Goal: Task Accomplishment & Management: Use online tool/utility

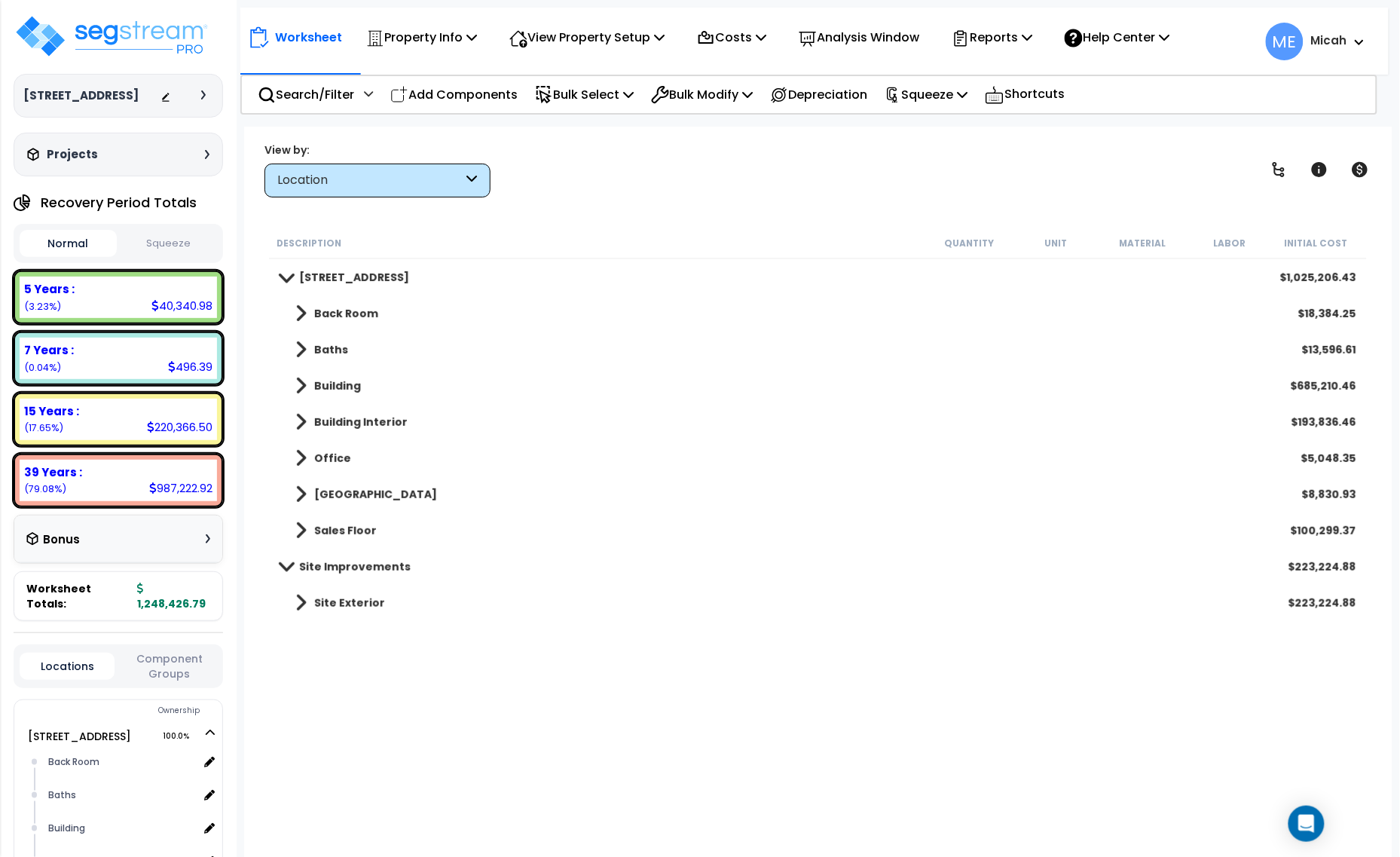
click at [481, 113] on div "Property Name DB Costs Setup Indirect Costs Direct Costs Costs Setup Rapid Take…" at bounding box center [700, 97] width 1400 height 61
click at [477, 72] on nav "Worksheet Property Info Property Setup Add Property Unit Template property Clon…" at bounding box center [814, 41] width 1148 height 67
click at [476, 89] on p "Add Components" at bounding box center [453, 94] width 127 height 21
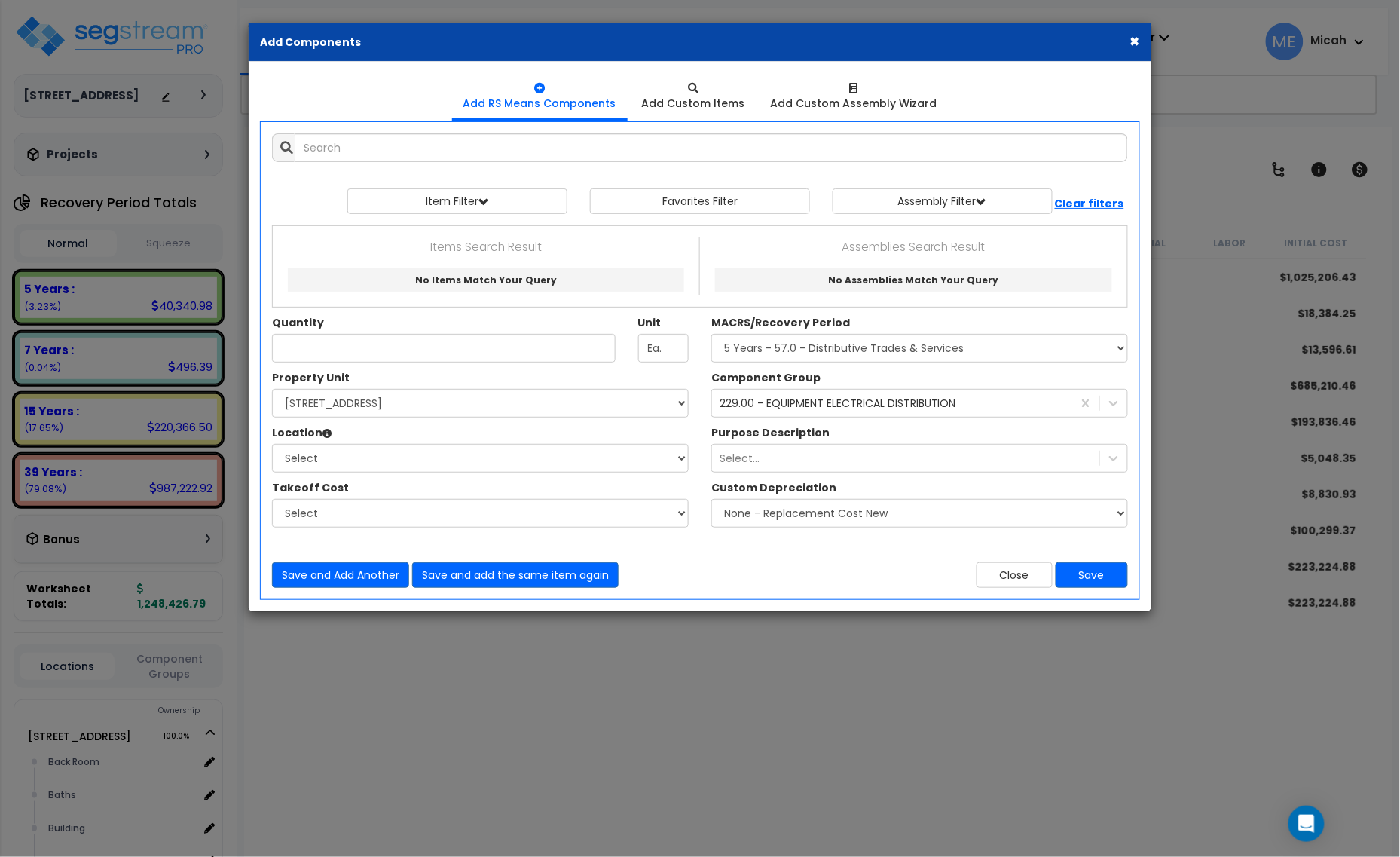
select select
drag, startPoint x: 1008, startPoint y: 574, endPoint x: 874, endPoint y: 605, distance: 137.5
click at [1008, 575] on button "Close" at bounding box center [1015, 575] width 76 height 25
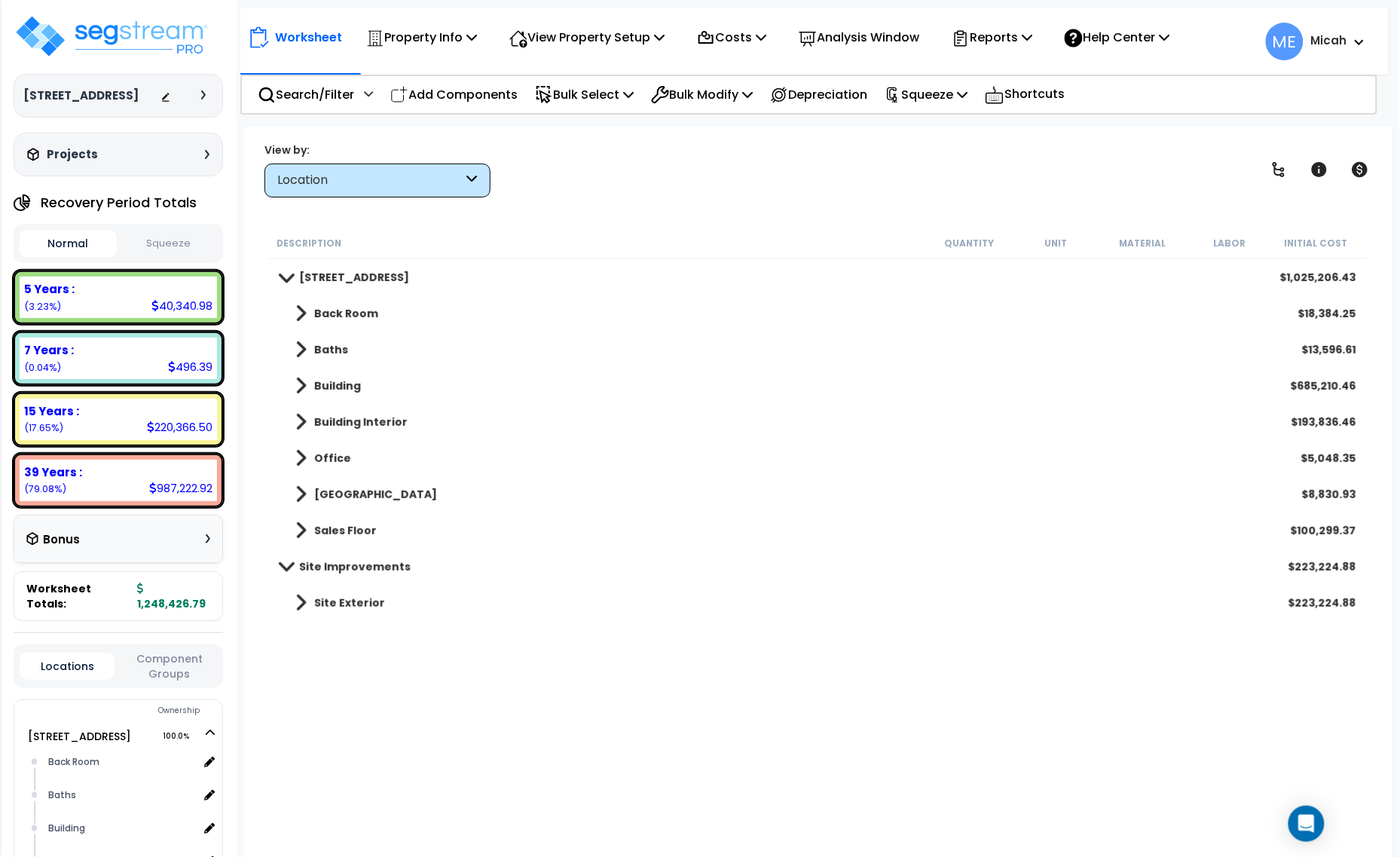
click at [303, 308] on span at bounding box center [301, 314] width 12 height 21
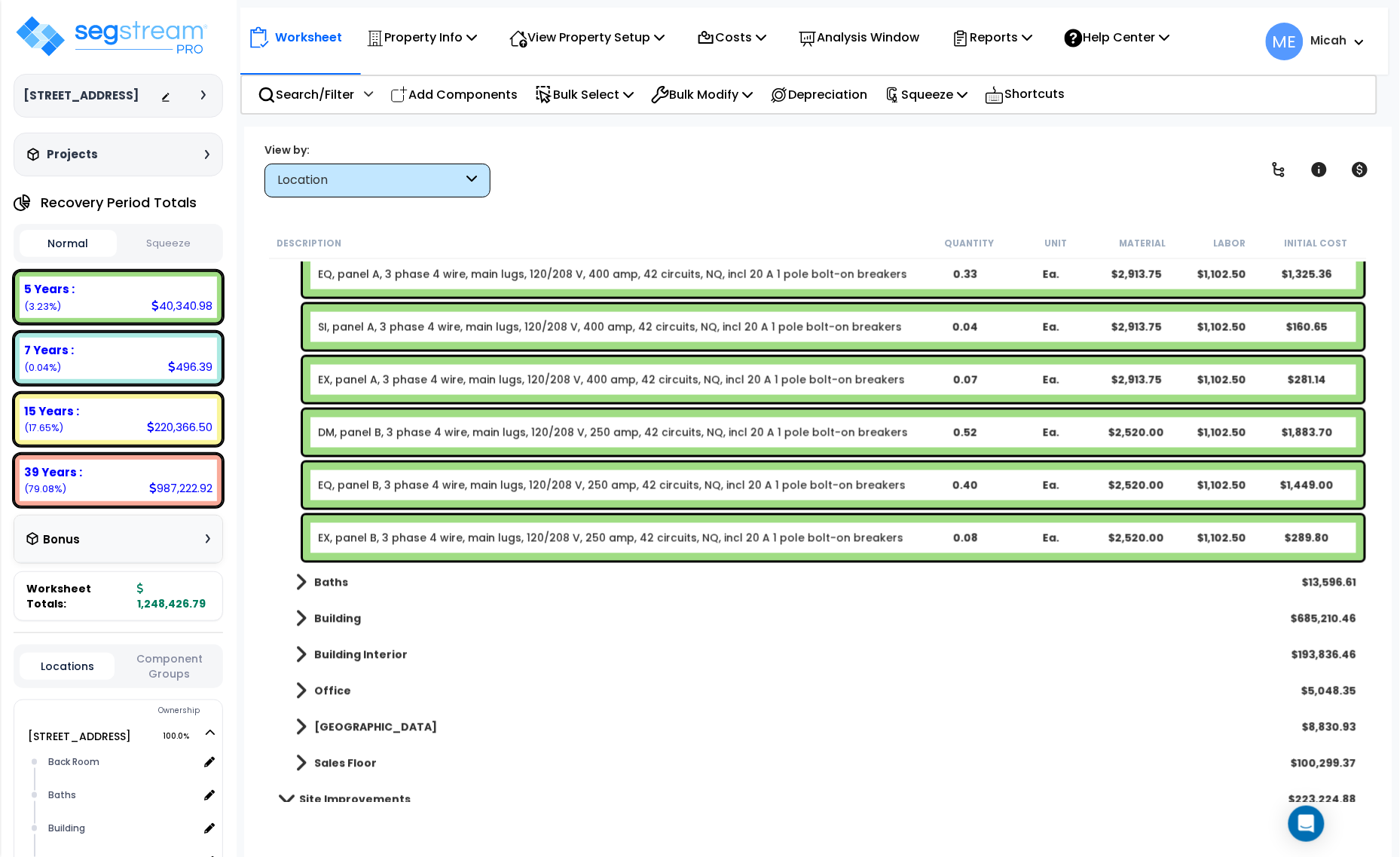
scroll to position [750, 0]
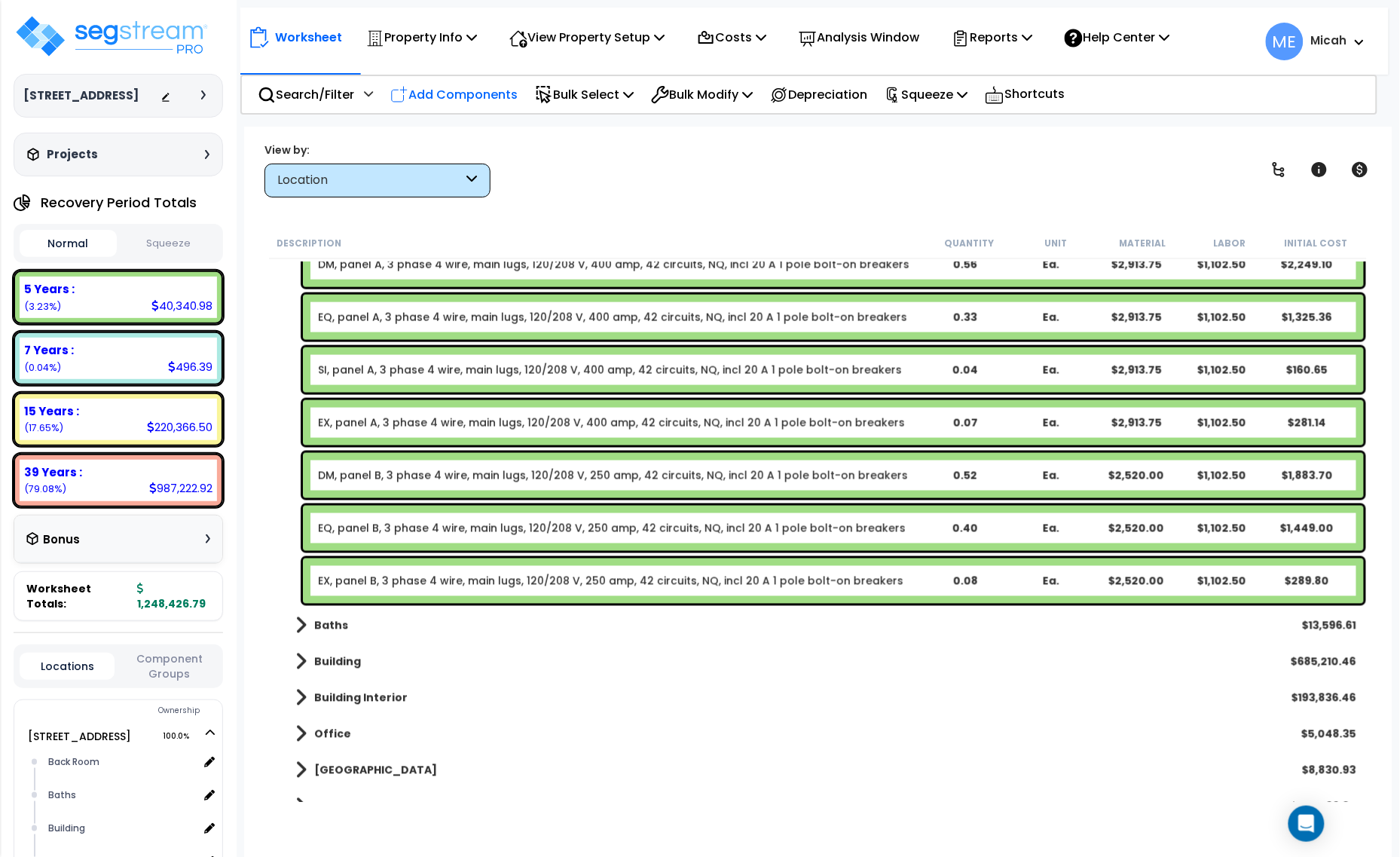
click at [497, 97] on p "Add Components" at bounding box center [453, 94] width 127 height 21
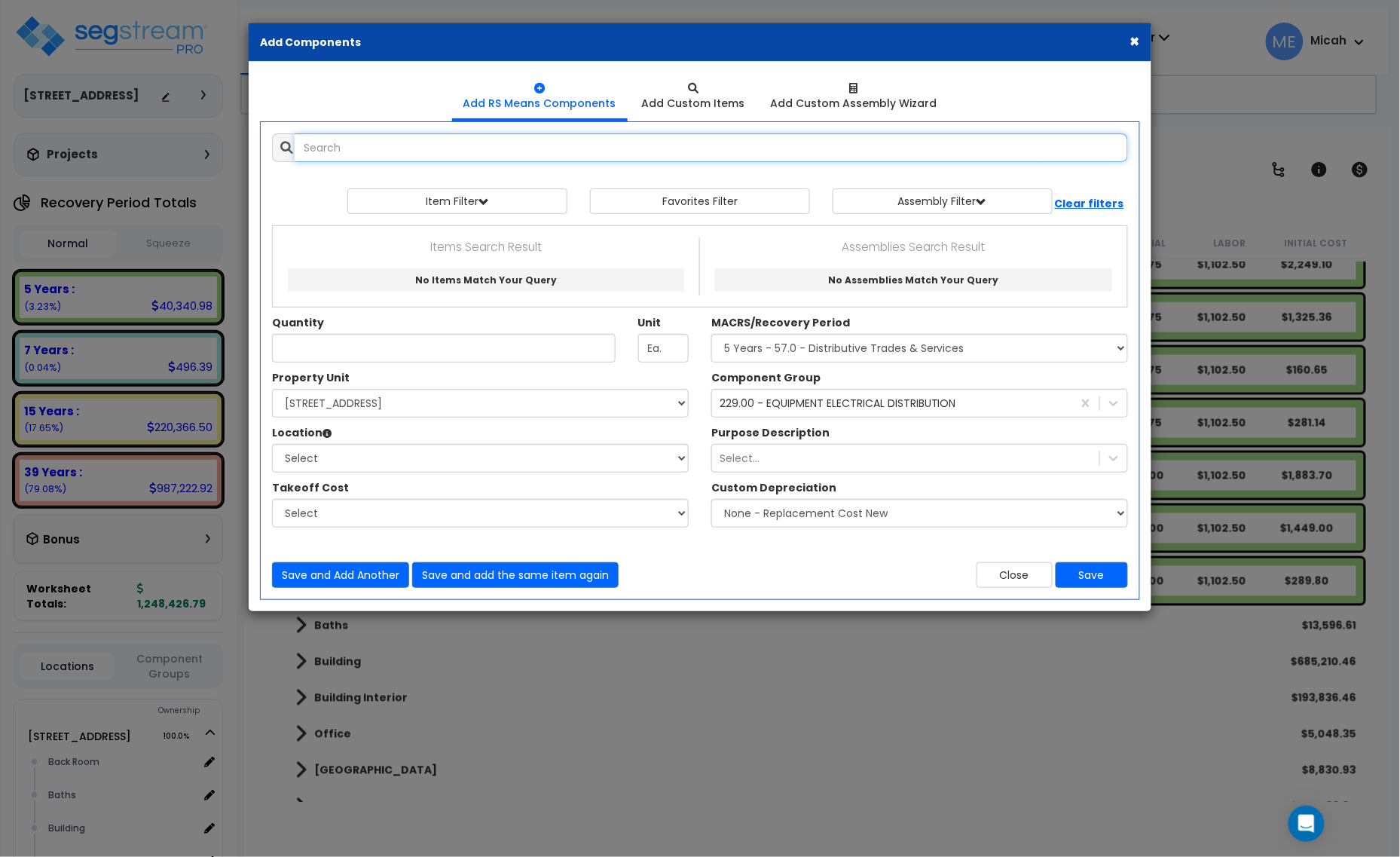
click at [318, 152] on input "text" at bounding box center [711, 148] width 833 height 28
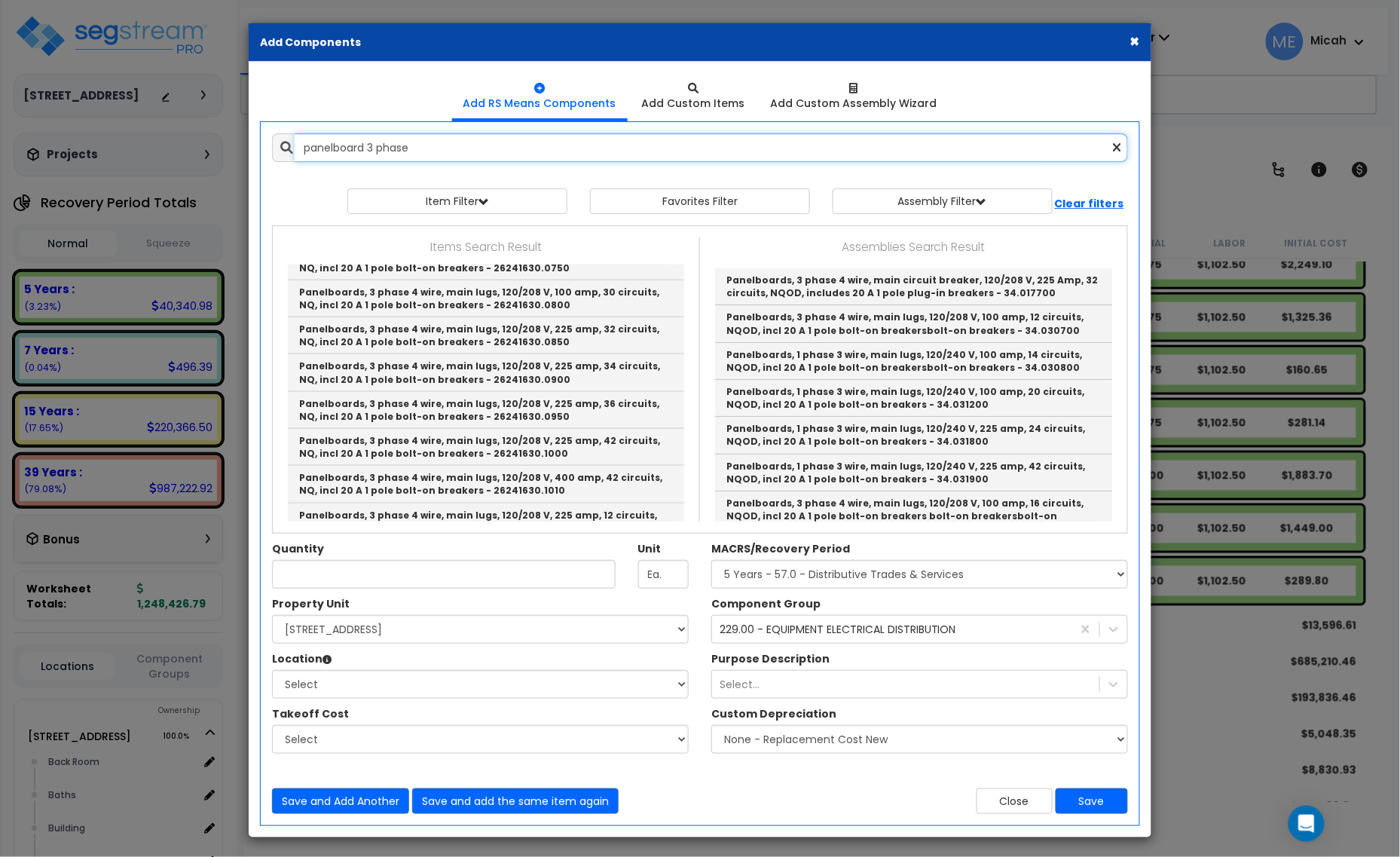
scroll to position [565, 0]
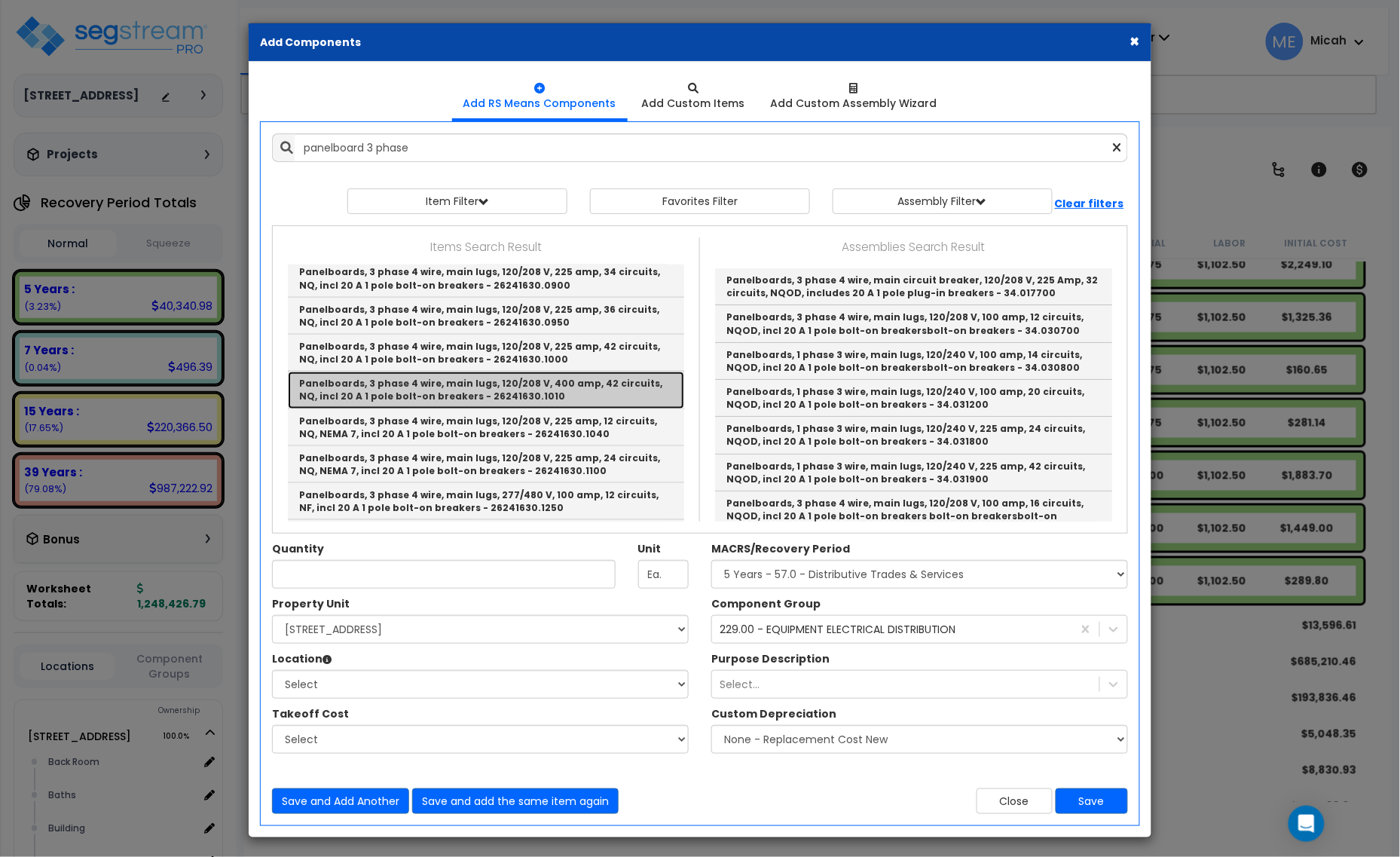
click at [493, 401] on link "Panelboards, 3 phase 4 wire, main lugs, 120/208 V, 400 amp, 42 circuits, NQ, in…" at bounding box center [487, 390] width 397 height 37
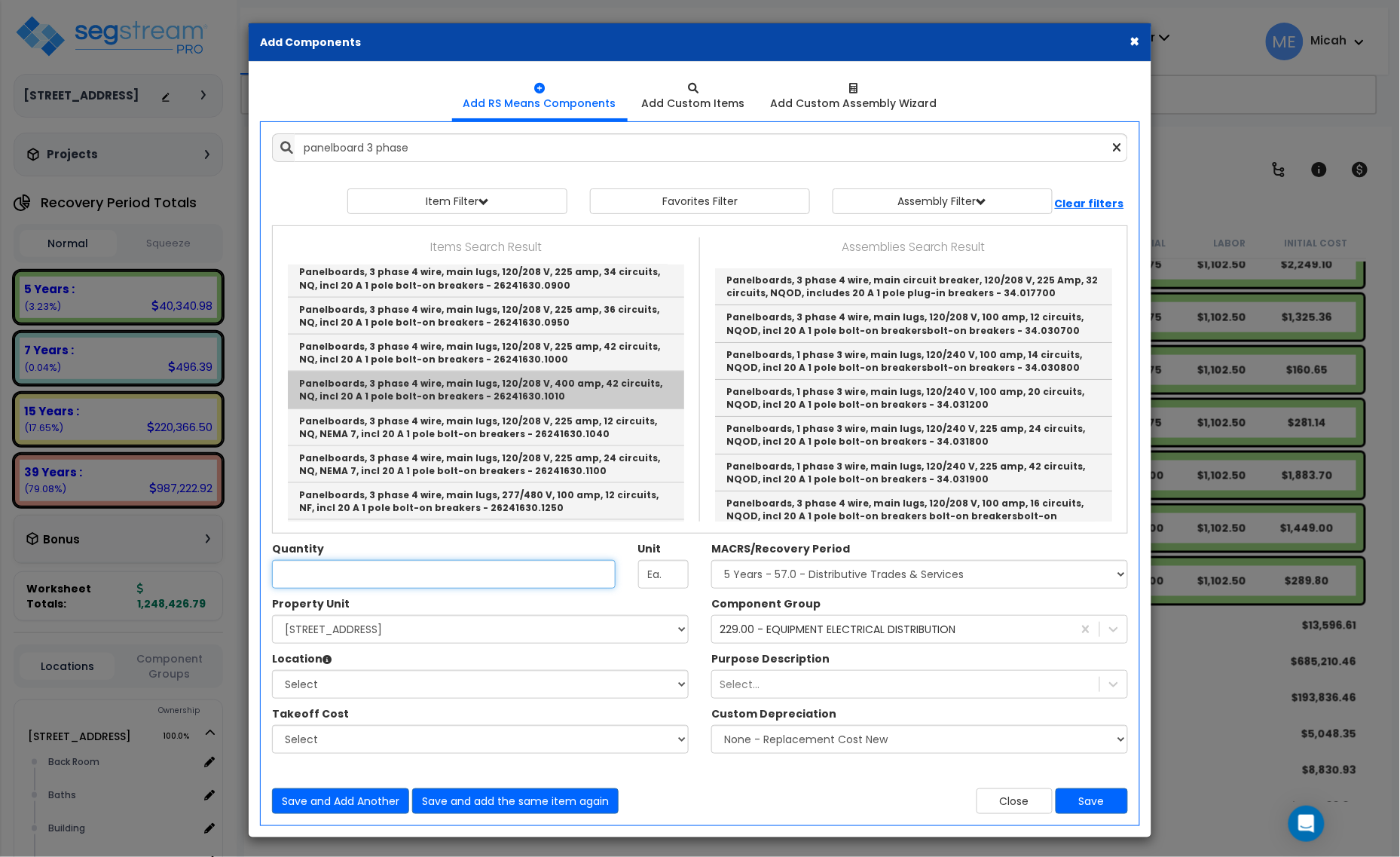
type input "Panelboards, 3 phase 4 wire, main lugs, 120/208 V, 400 amp, 42 circuits, NQ, in…"
checkbox input "false"
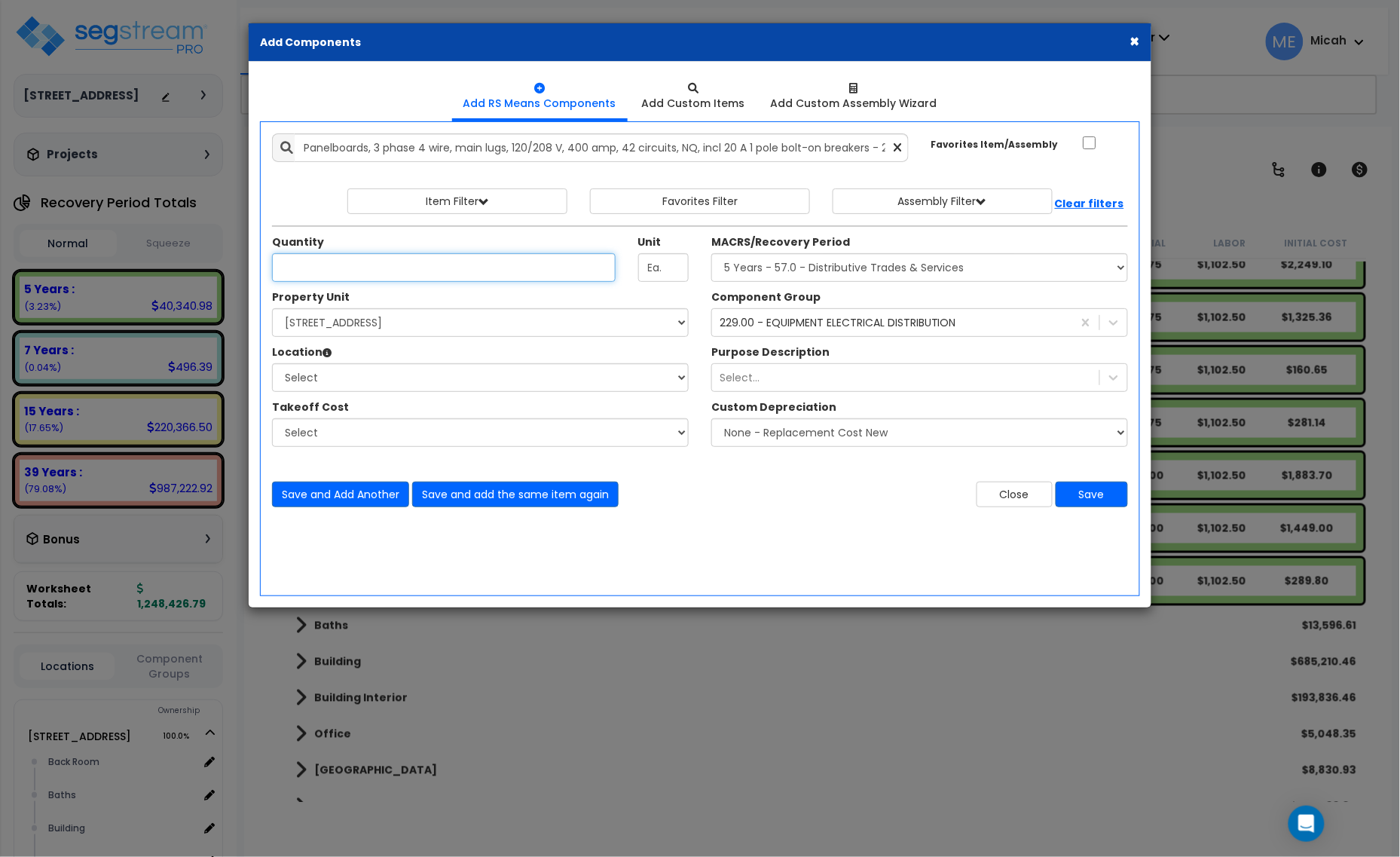
click at [390, 272] on input "Unit Quantity" at bounding box center [444, 267] width 344 height 28
type input ".545"
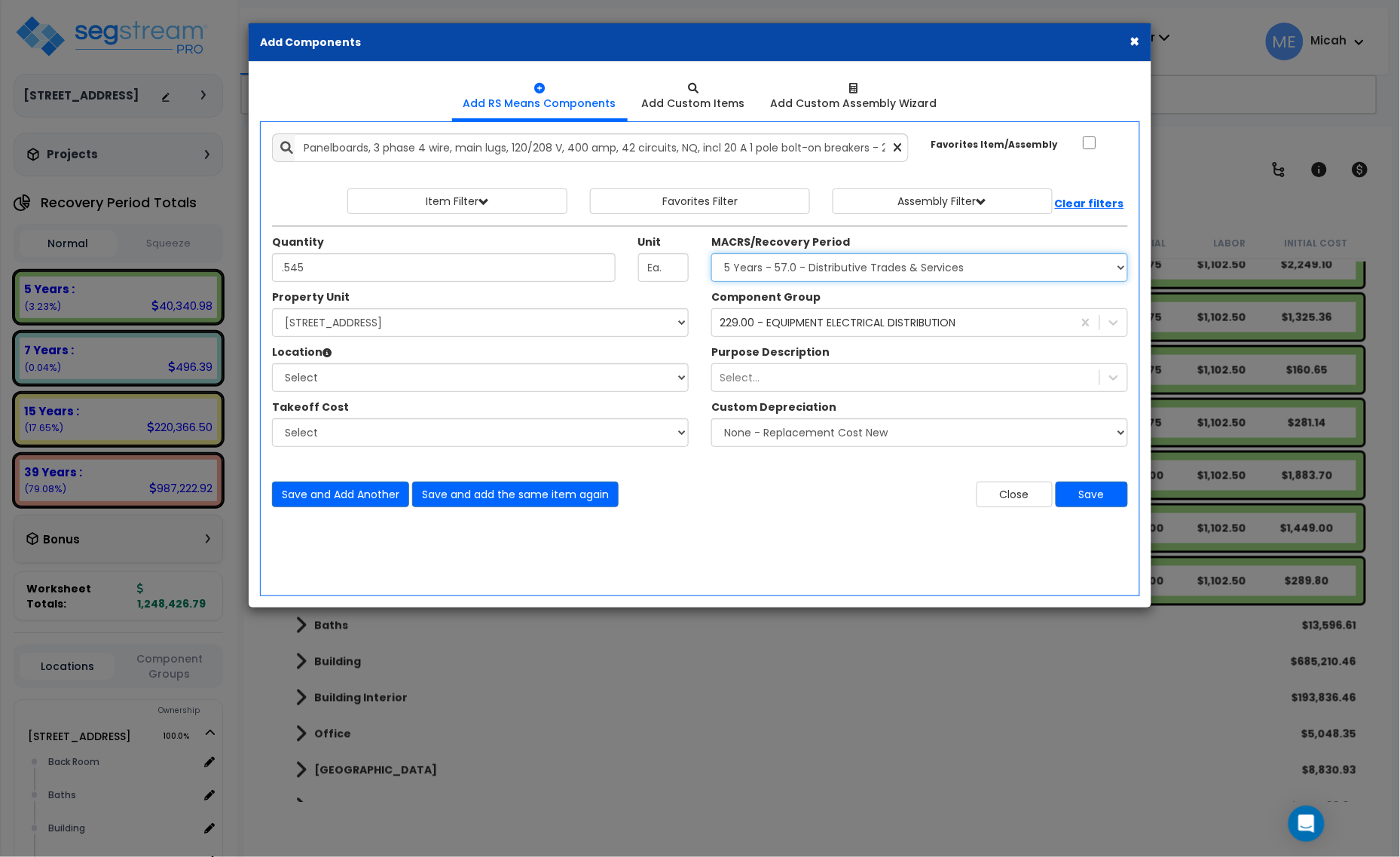
click at [743, 274] on select "Select MACRS/Recovery Period 5 Years - 57.0 - Distributive Trades & Services 5 …" at bounding box center [919, 267] width 416 height 28
select select "3667"
click at [711, 254] on select "Select MACRS/Recovery Period 5 Years - 57.0 - Distributive Trades & Services 5 …" at bounding box center [919, 267] width 416 height 28
click at [838, 331] on div "229.00 - EQUIPMENT ELECTRICAL DISTRIBUTION" at bounding box center [892, 322] width 361 height 24
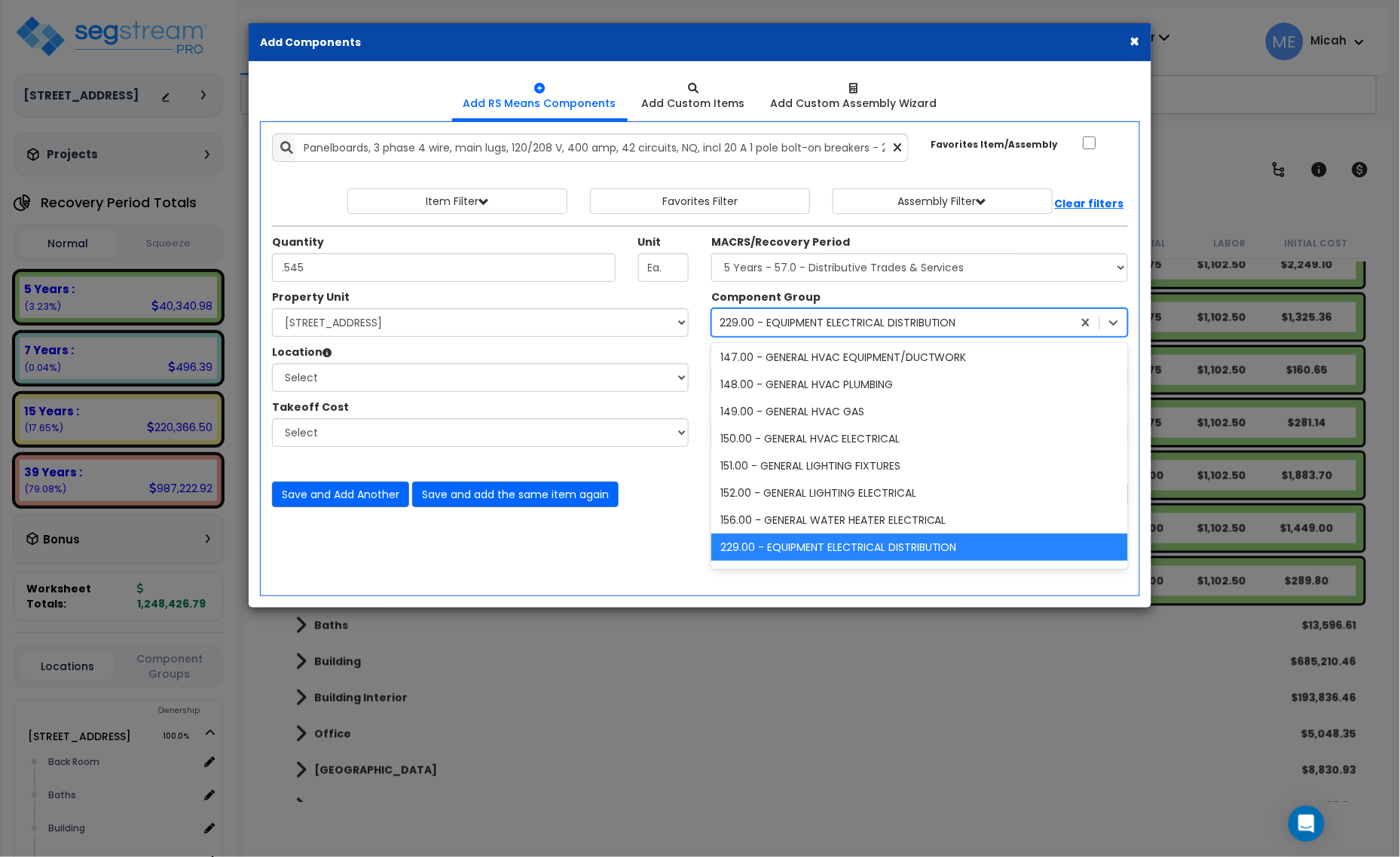
scroll to position [0, 0]
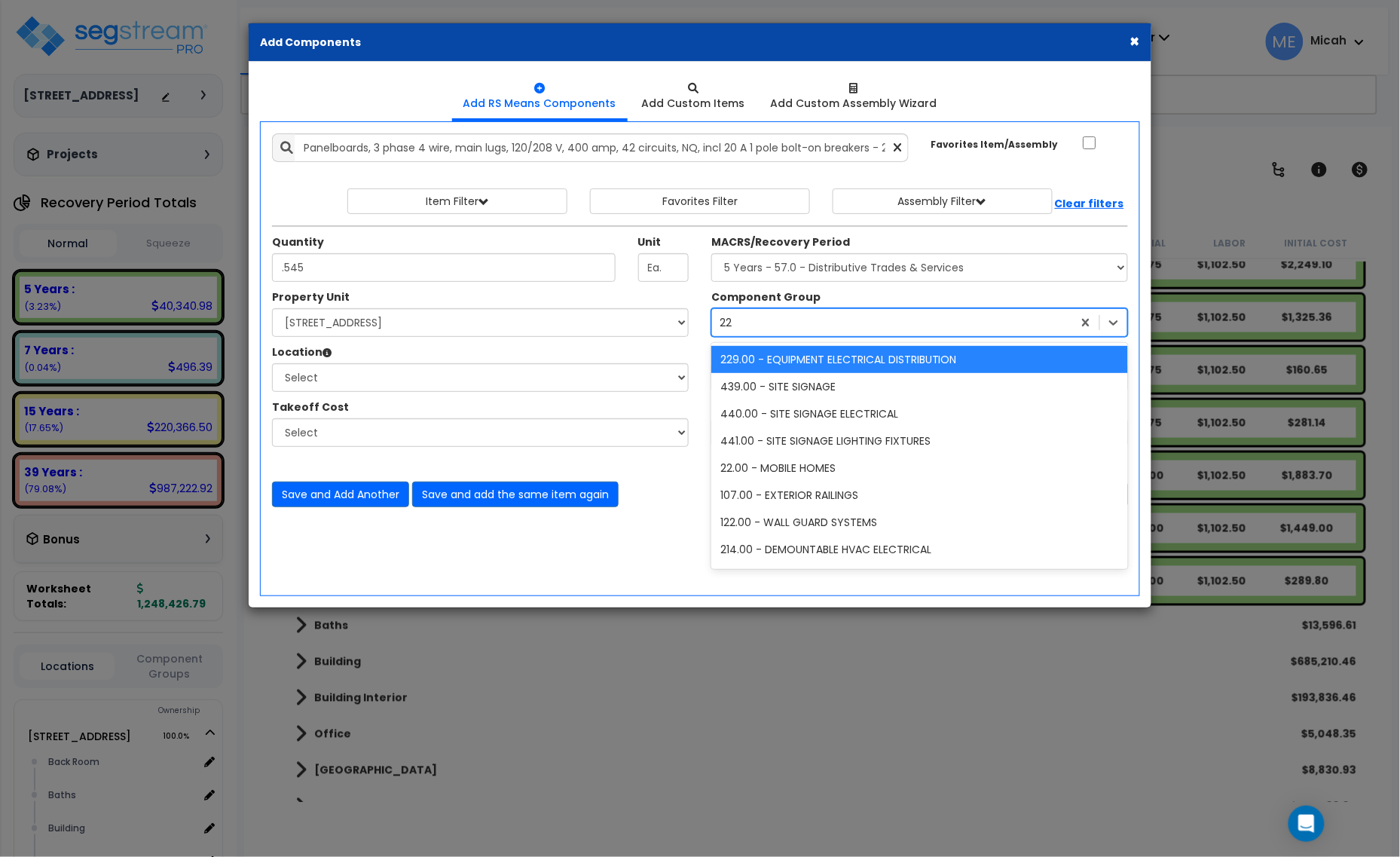
type input "229"
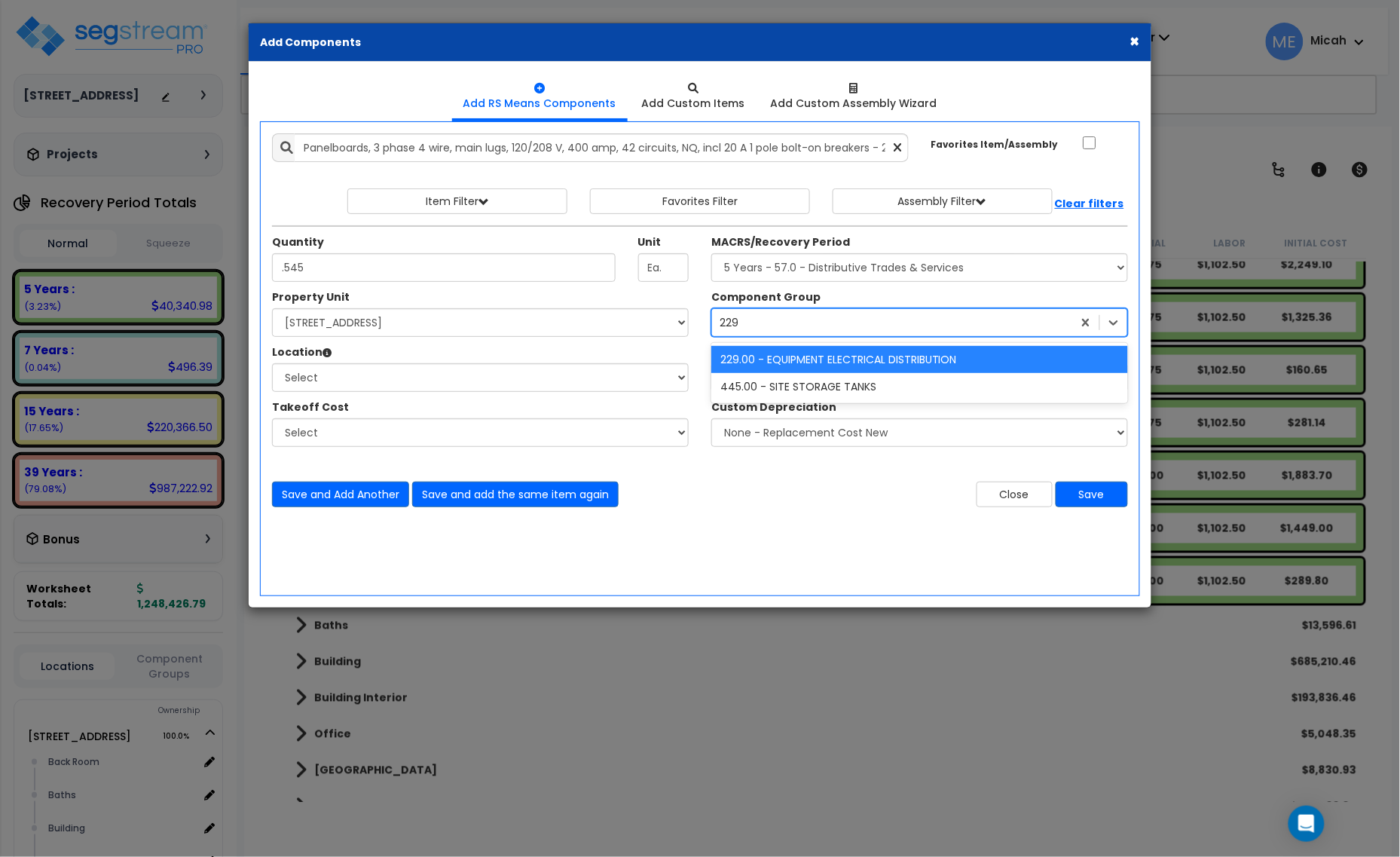
click at [836, 364] on div "229.00 - EQUIPMENT ELECTRICAL DISTRIBUTION" at bounding box center [919, 360] width 416 height 27
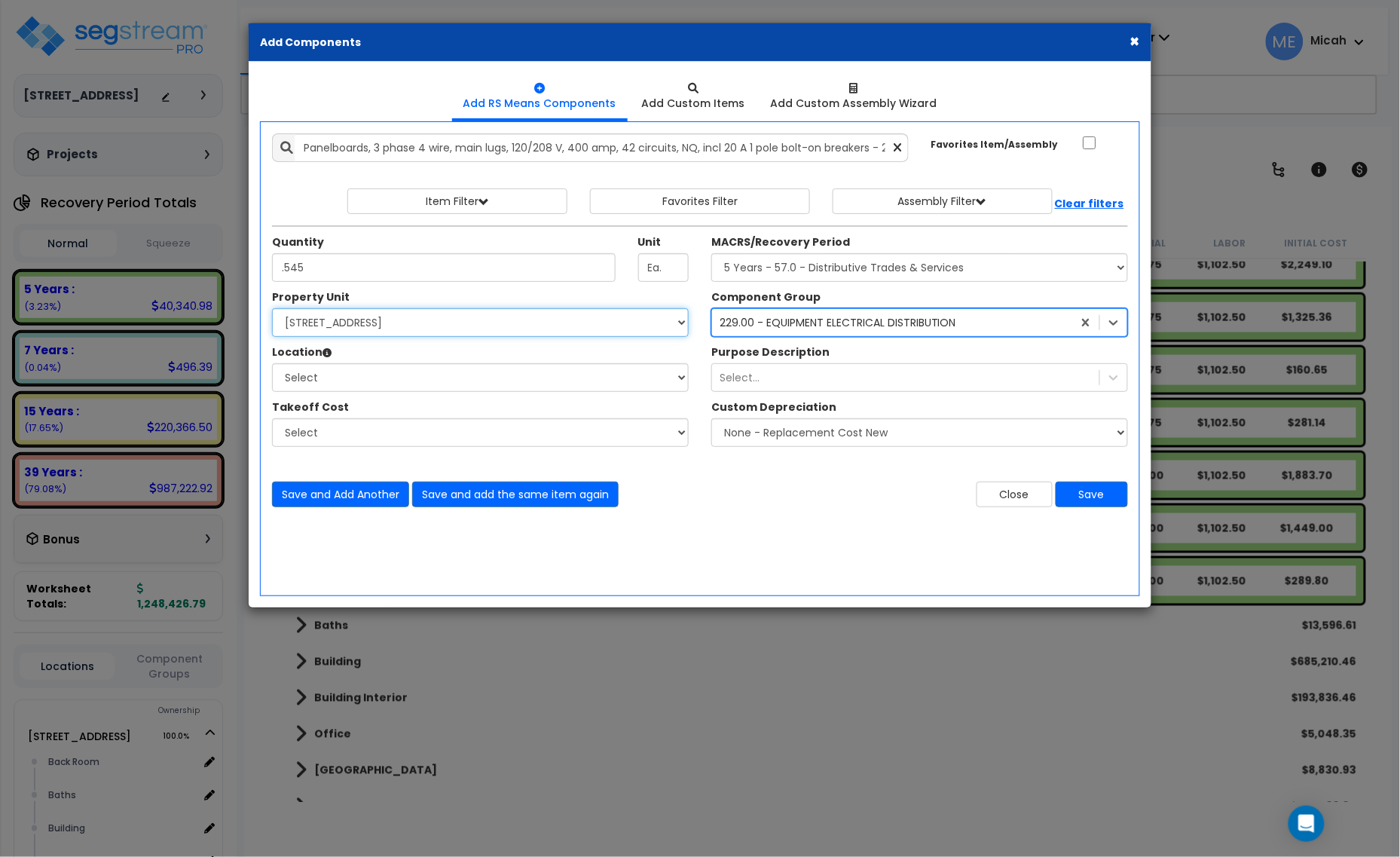
click at [344, 329] on select "Select [STREET_ADDRESS] Site Improvements" at bounding box center [480, 321] width 416 height 28
select select "167523"
click at [272, 309] on select "Select [STREET_ADDRESS] Site Improvements" at bounding box center [480, 321] width 416 height 28
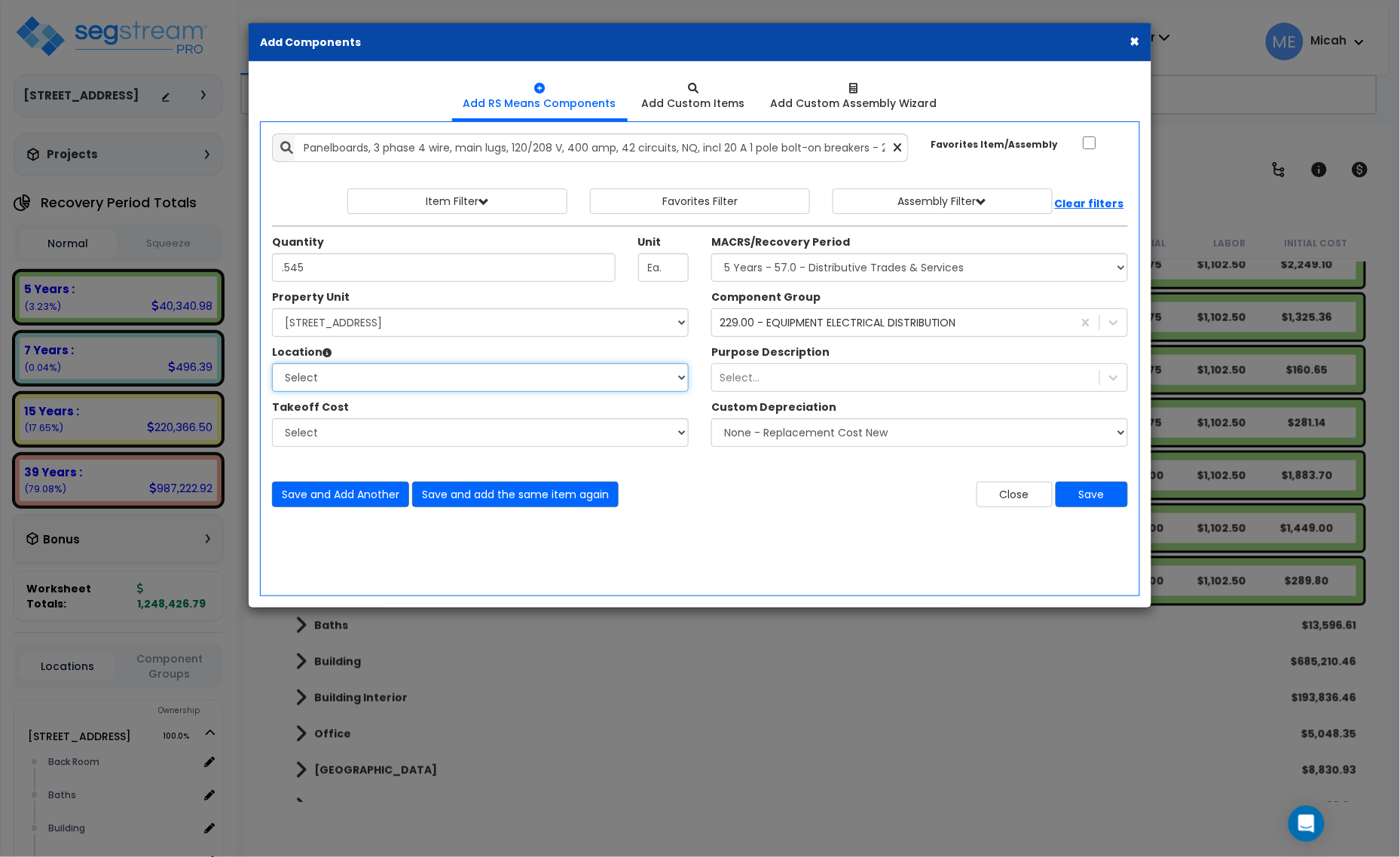
click at [359, 388] on select "Select Back Room Baths Building Building Interior Office [GEOGRAPHIC_DATA] Sale…" at bounding box center [480, 377] width 416 height 28
select select "31761"
click at [272, 364] on select "Select Back Room Baths Building Building Interior Office [GEOGRAPHIC_DATA] Sale…" at bounding box center [480, 377] width 416 height 28
click at [509, 501] on button "Save and add the same item again" at bounding box center [515, 494] width 206 height 25
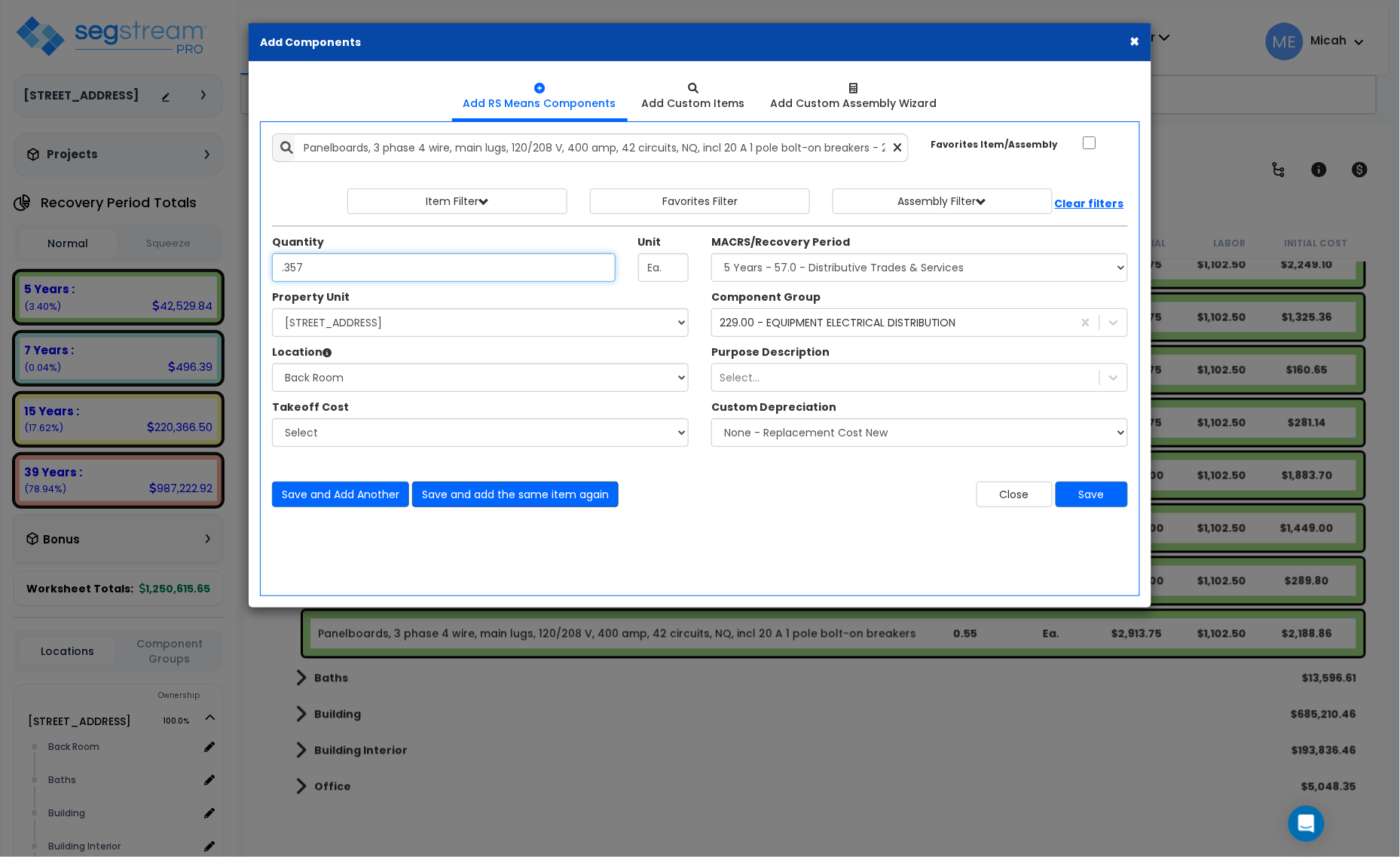
type input ".357"
click at [509, 494] on button "Save and add the same item again" at bounding box center [515, 494] width 206 height 25
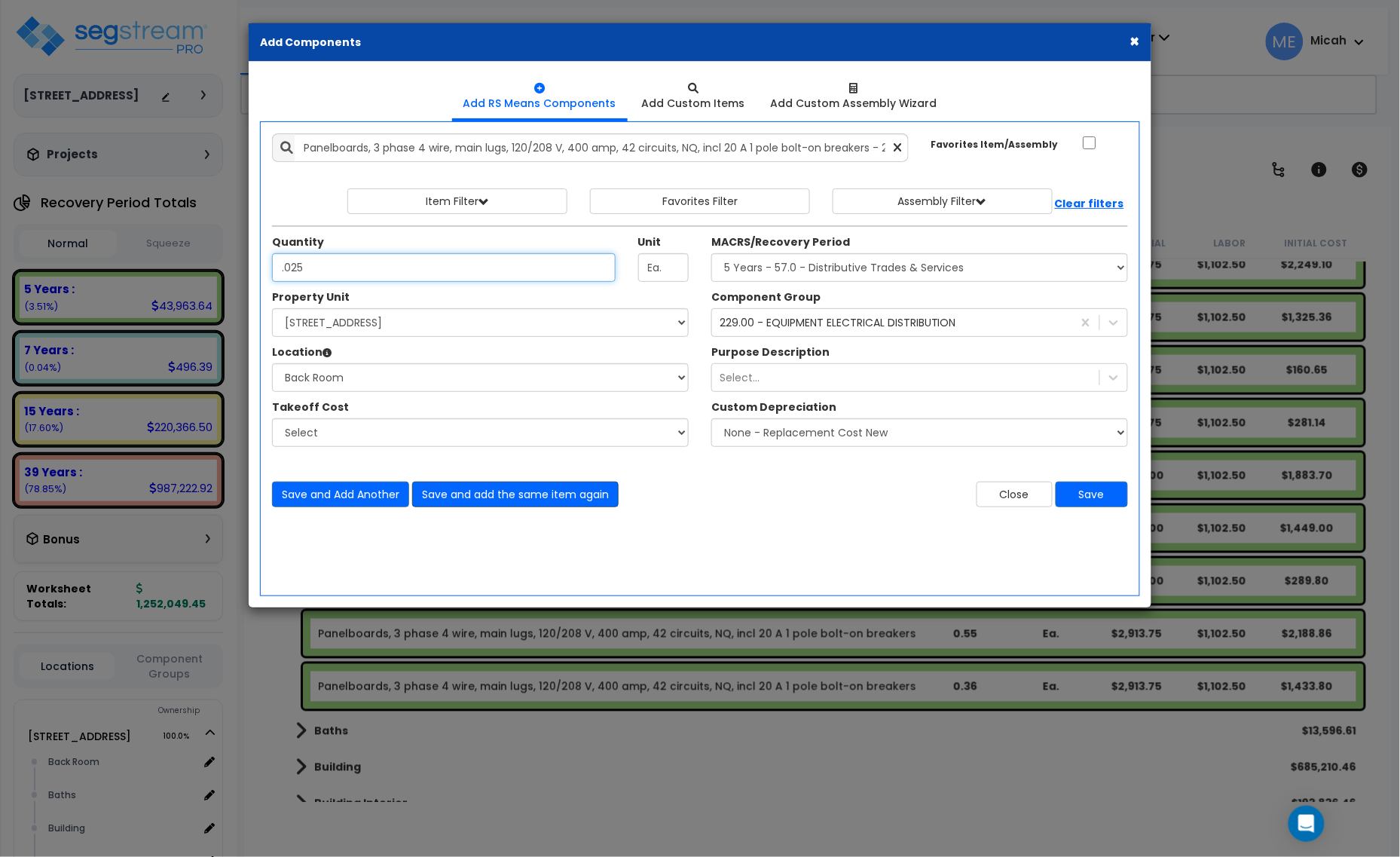
type input ".025"
click at [509, 493] on button "Save and add the same item again" at bounding box center [515, 494] width 206 height 25
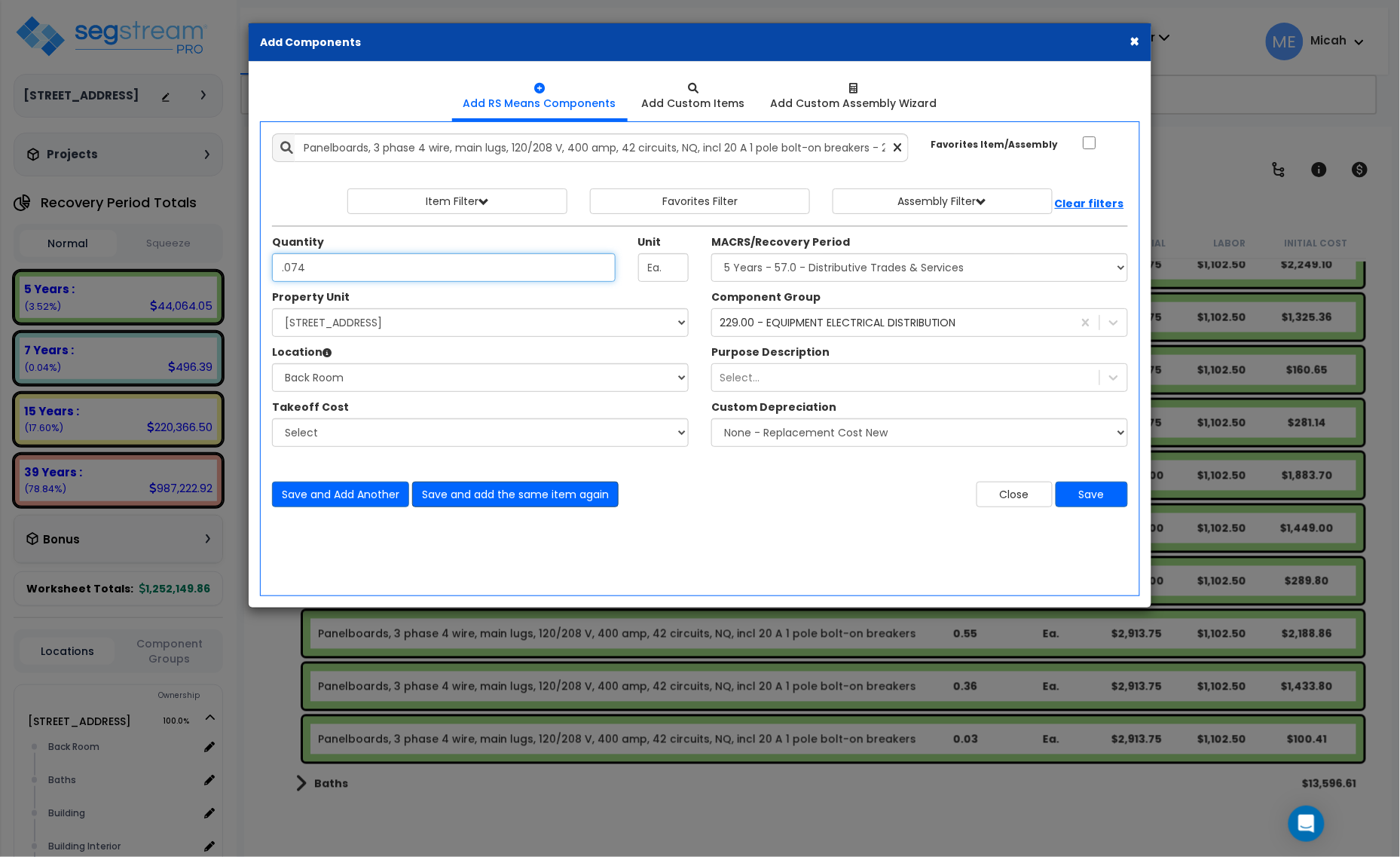
type input ".074"
click at [530, 498] on button "Save and add the same item again" at bounding box center [515, 494] width 206 height 25
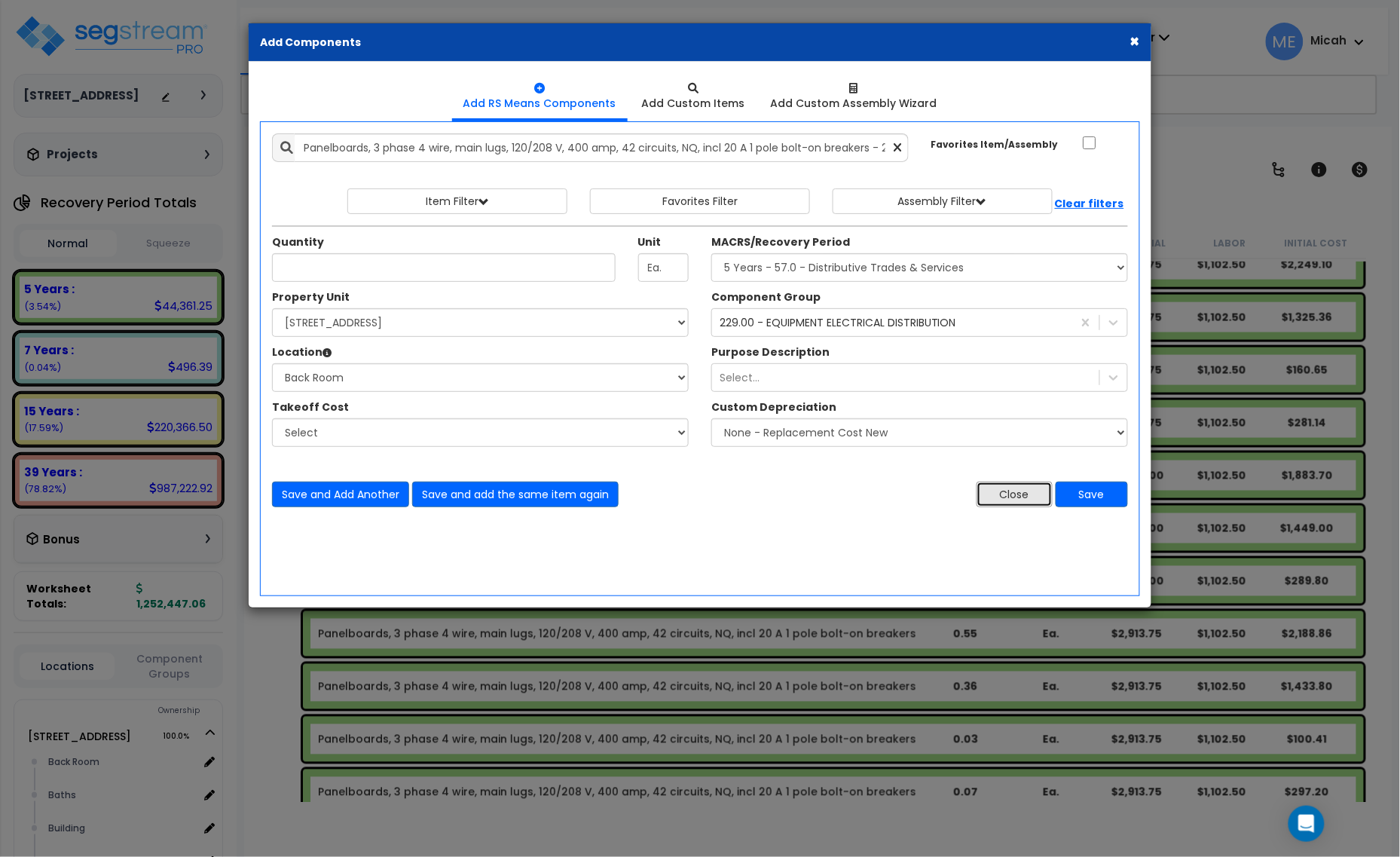
click at [1015, 502] on button "Close" at bounding box center [1015, 494] width 76 height 25
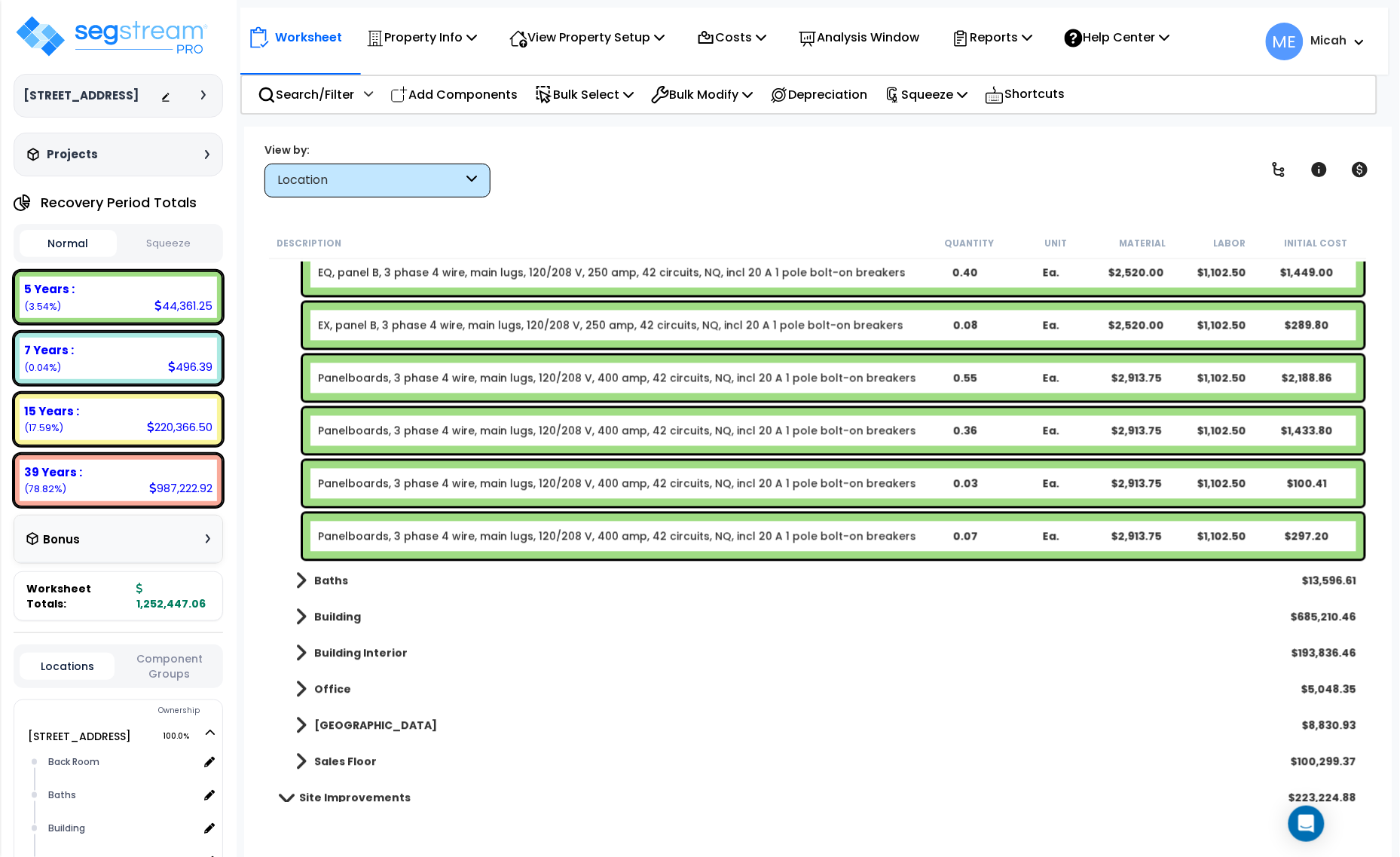
scroll to position [962, 0]
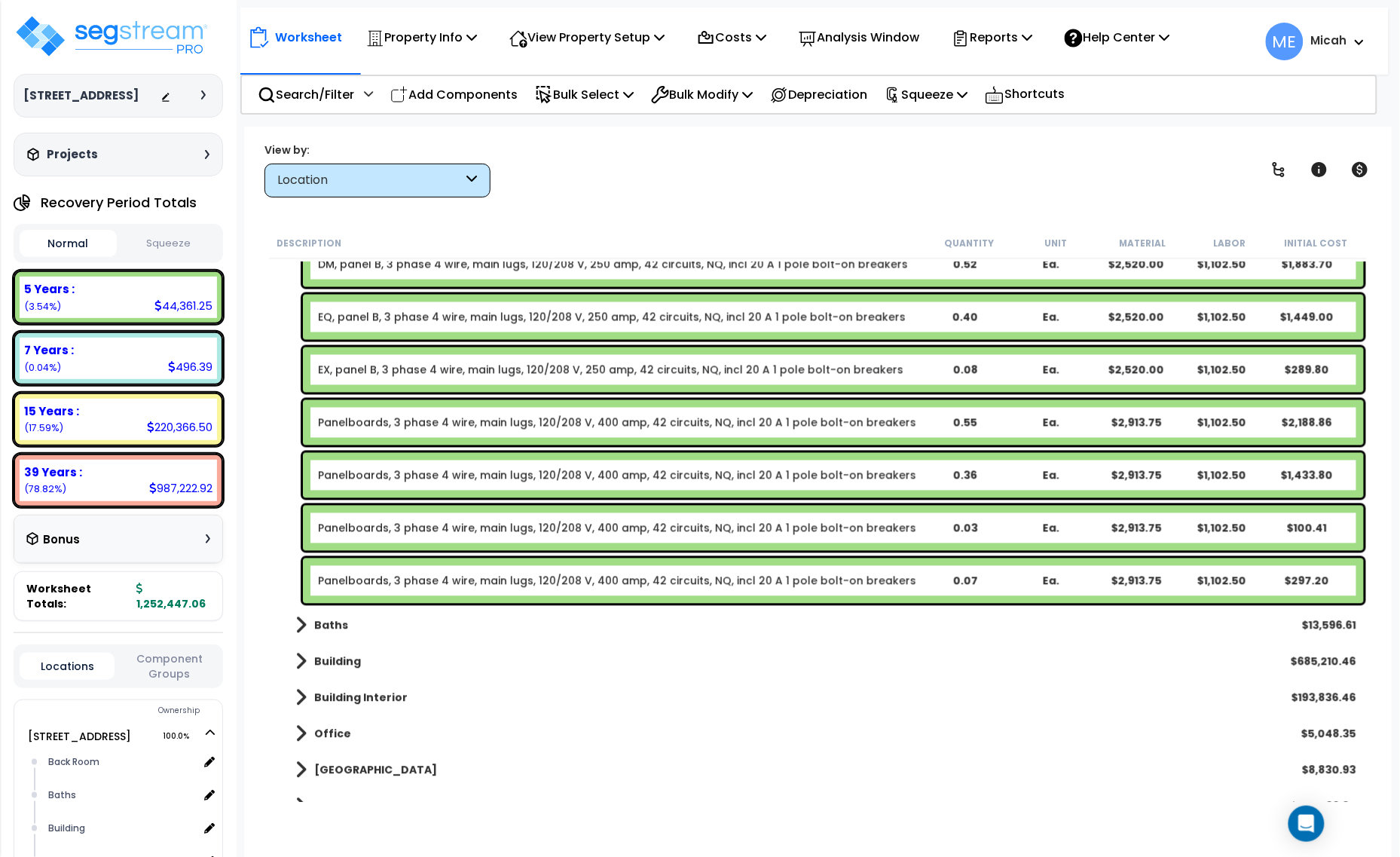
click at [509, 418] on link "Panelboards, 3 phase 4 wire, main lugs, 120/208 V, 400 amp, 42 circuits, NQ, in…" at bounding box center [616, 422] width 598 height 15
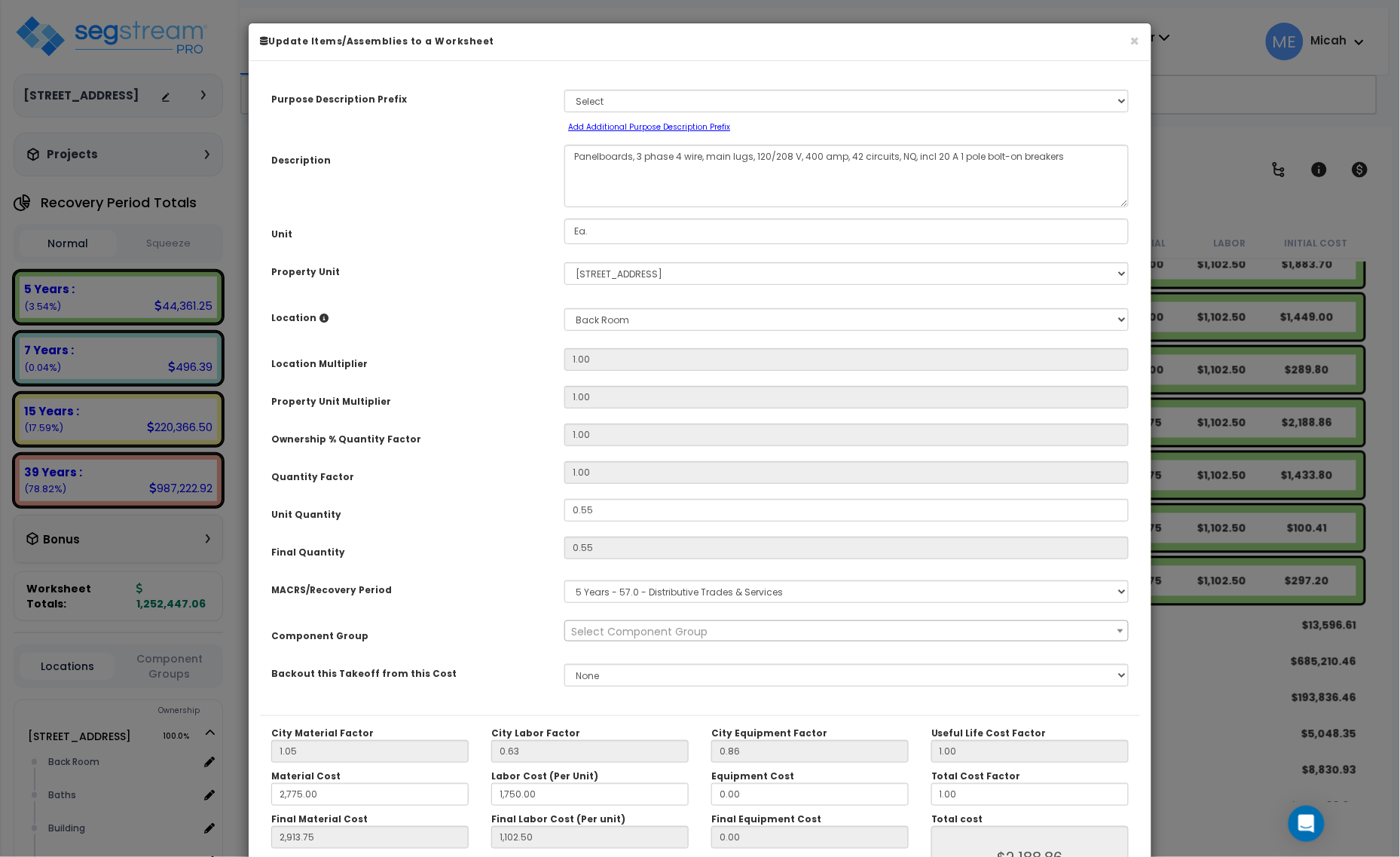
scroll to position [0, 0]
drag, startPoint x: 631, startPoint y: 156, endPoint x: 548, endPoint y: 153, distance: 83.1
click at [548, 153] on div "Description Panelboards, 3 phase 4 wire, main lugs, 120/208 V, 400 amp, 42 circ…" at bounding box center [700, 176] width 880 height 63
select select "57033"
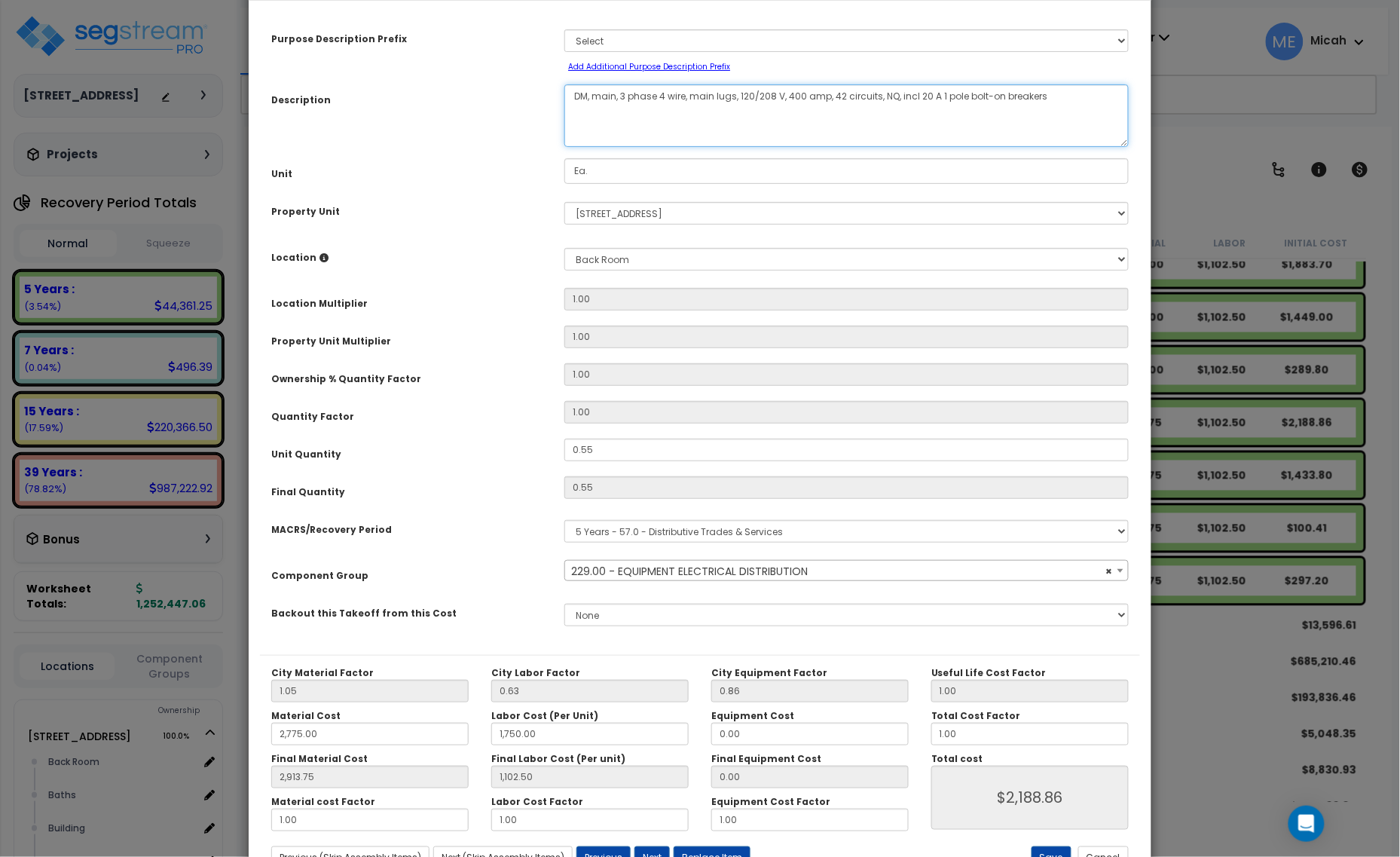
scroll to position [118, 0]
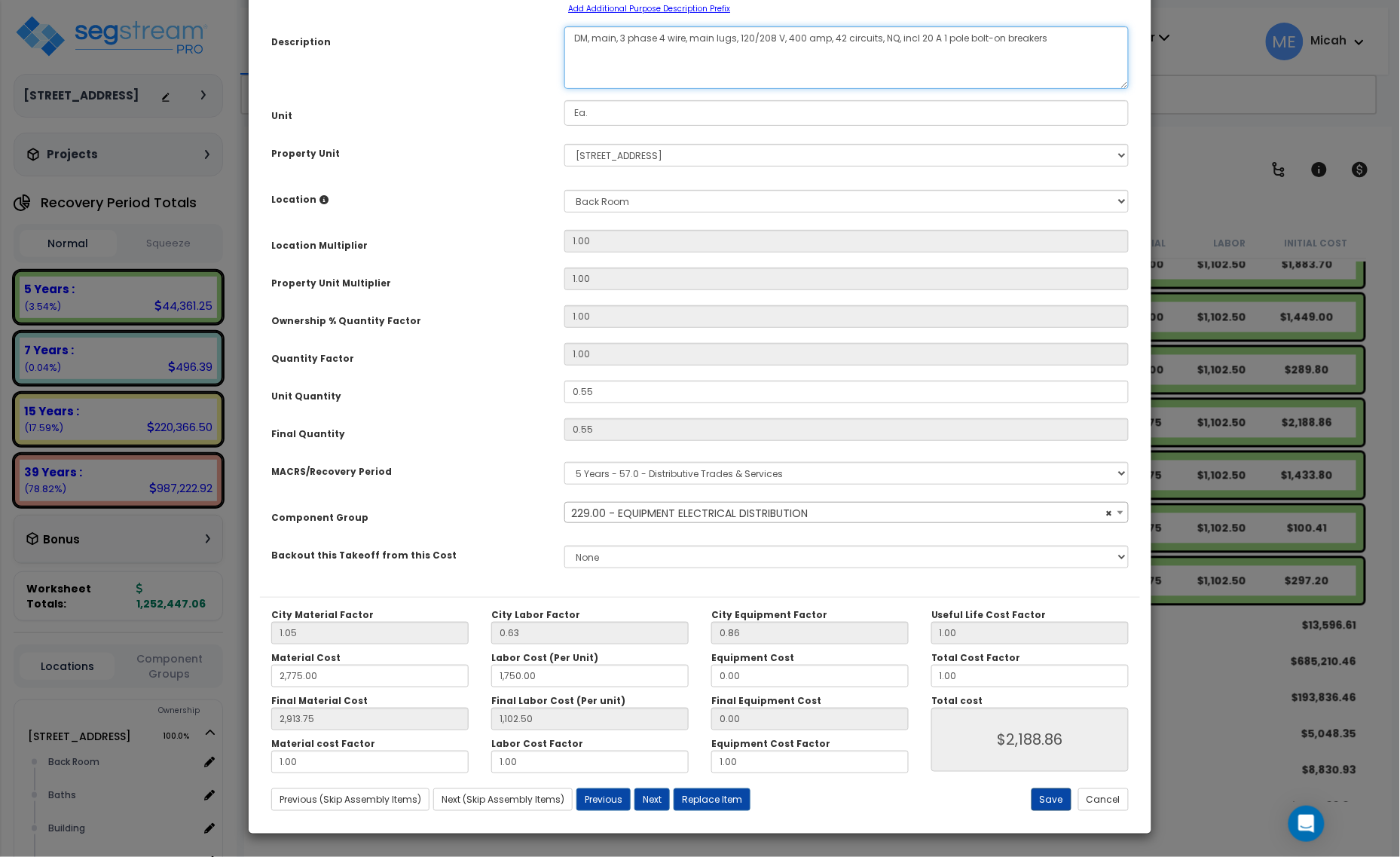
type textarea "DM, main, 3 phase 4 wire, main lugs, 120/208 V, 400 amp, 42 circuits, NQ, incl …"
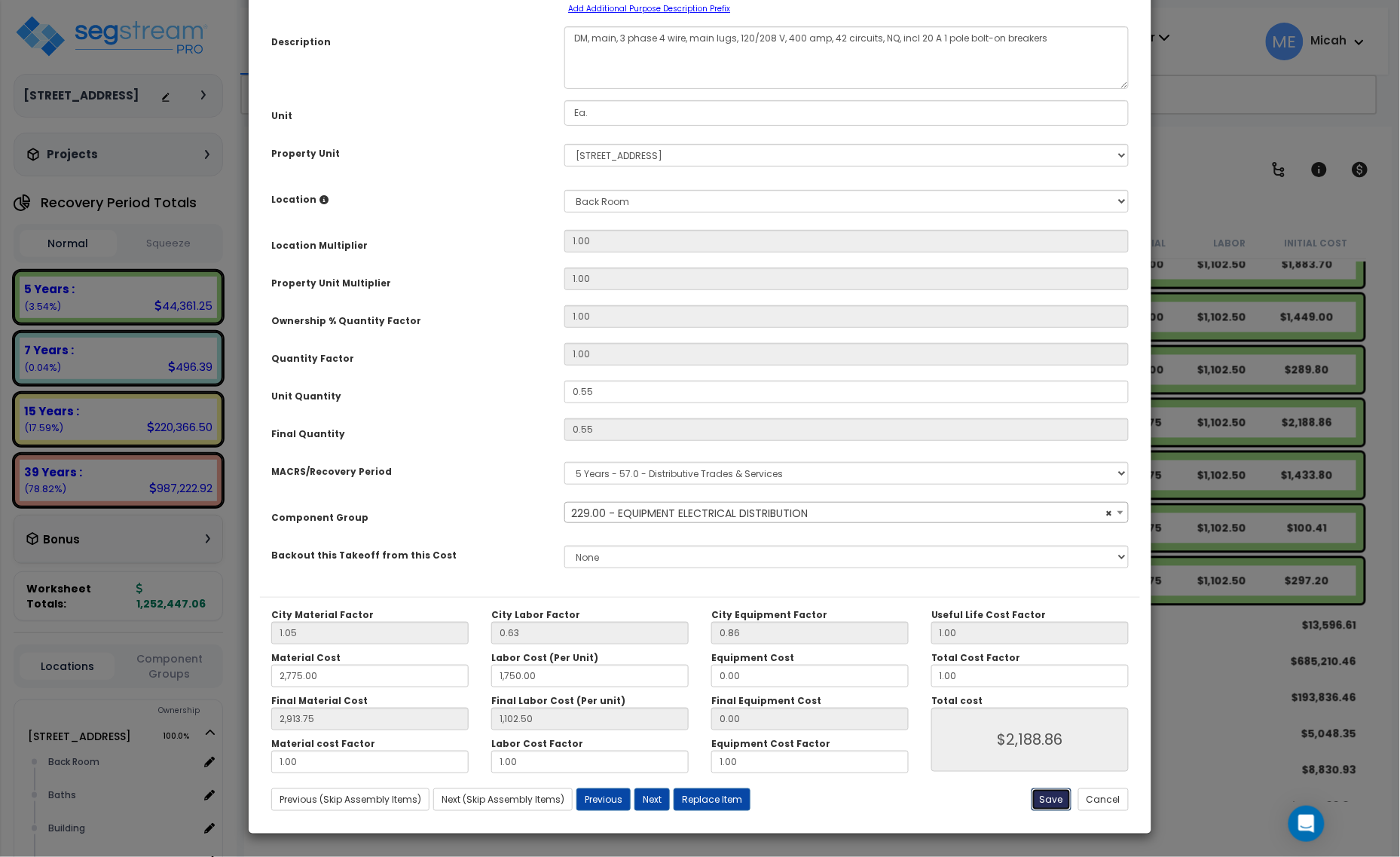
click at [1044, 795] on button "Save" at bounding box center [1051, 799] width 40 height 22
type input "2775.00"
type input "1750.00"
type input "2913.75"
type input "1102.50"
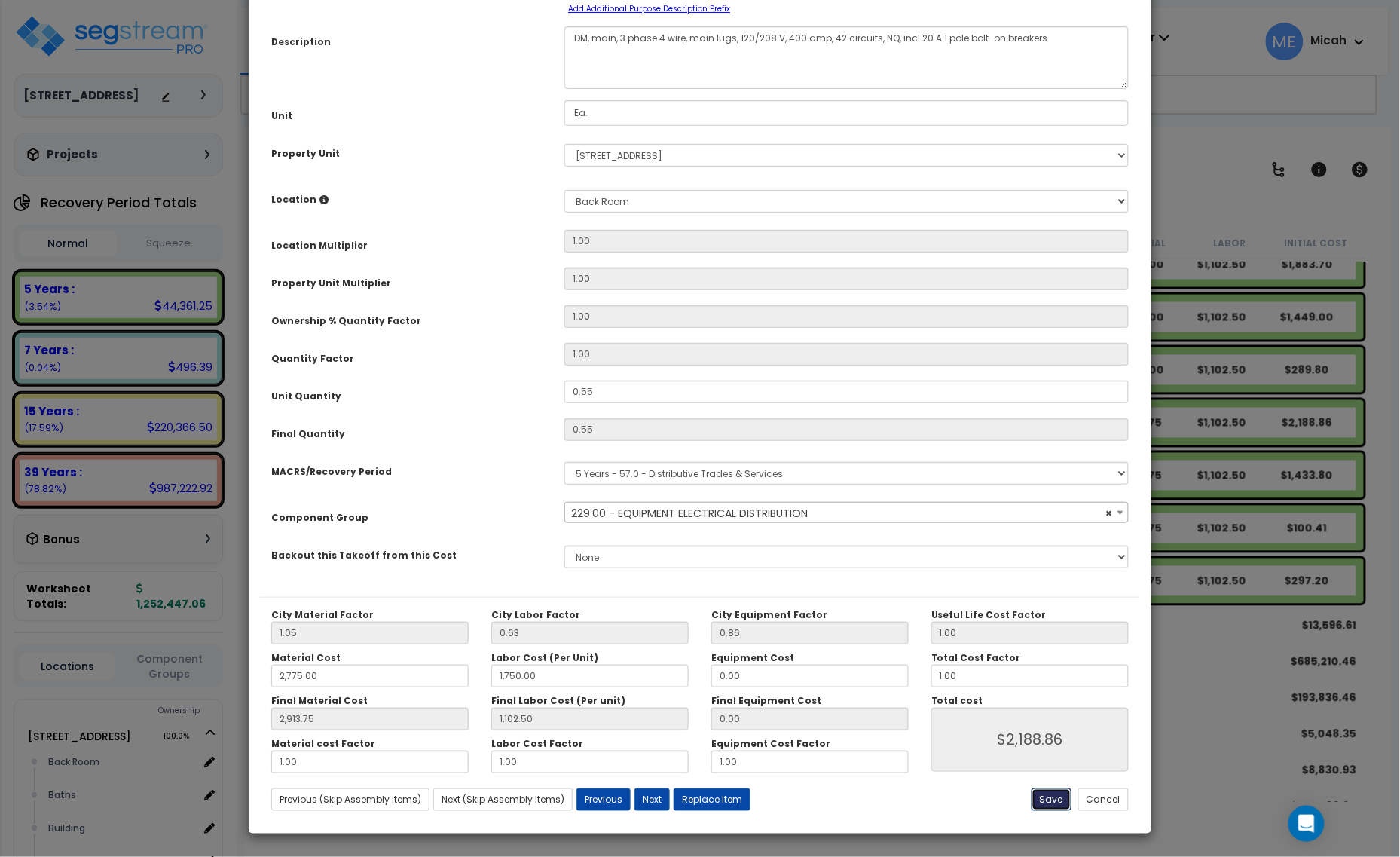
type input "2188.86"
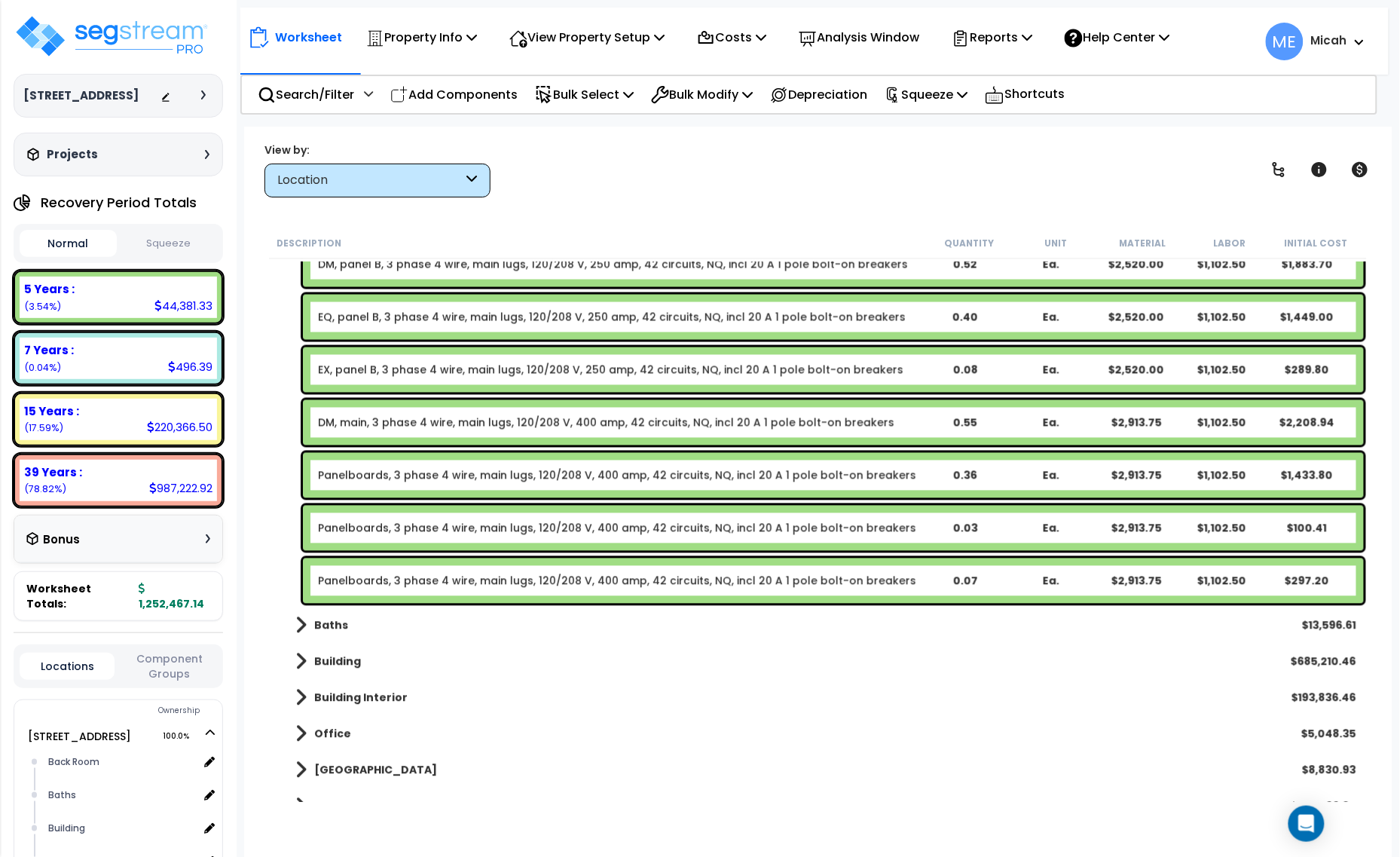
click at [426, 475] on link "Panelboards, 3 phase 4 wire, main lugs, 120/208 V, 400 amp, 42 circuits, NQ, in…" at bounding box center [616, 475] width 598 height 15
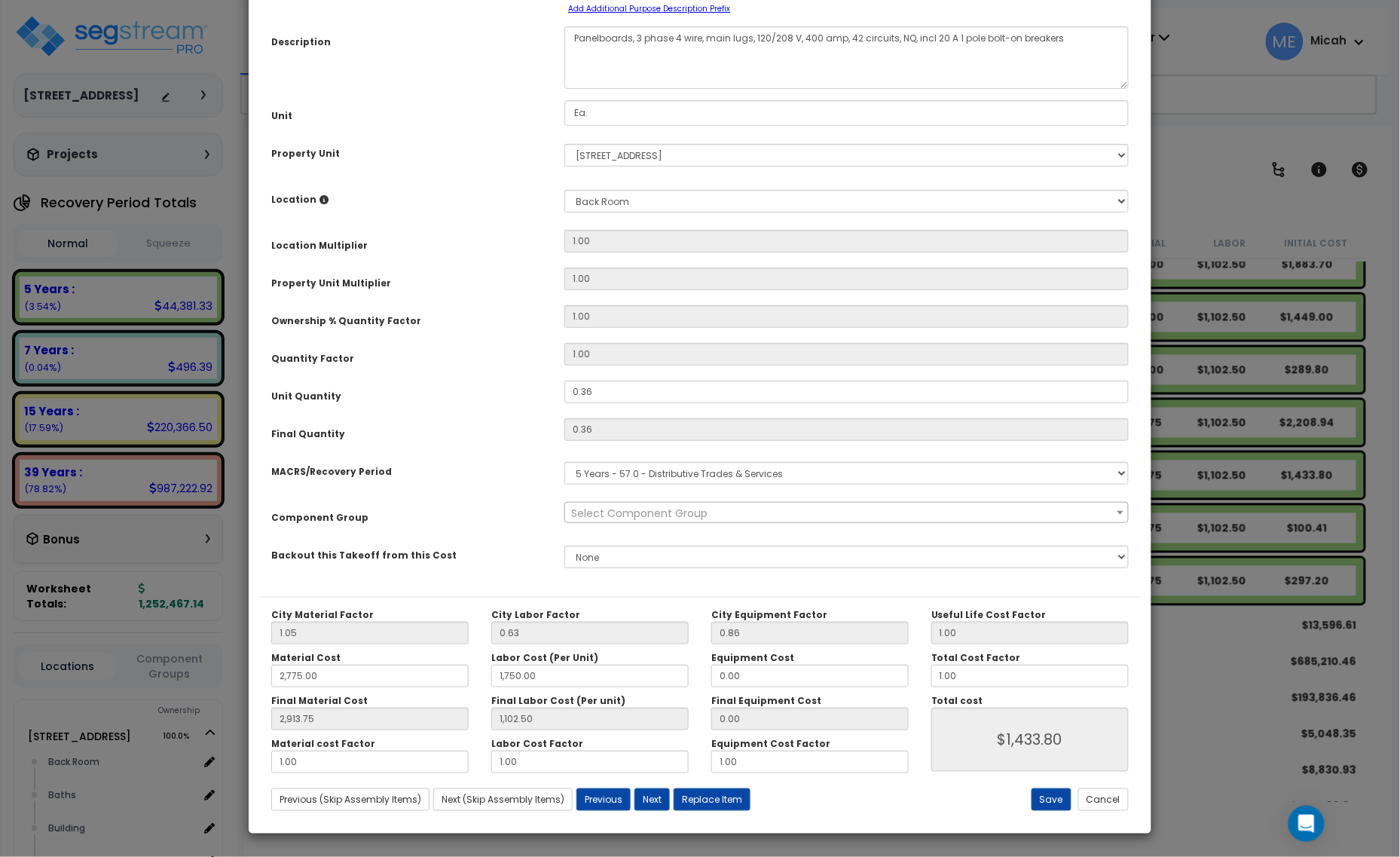
scroll to position [0, 0]
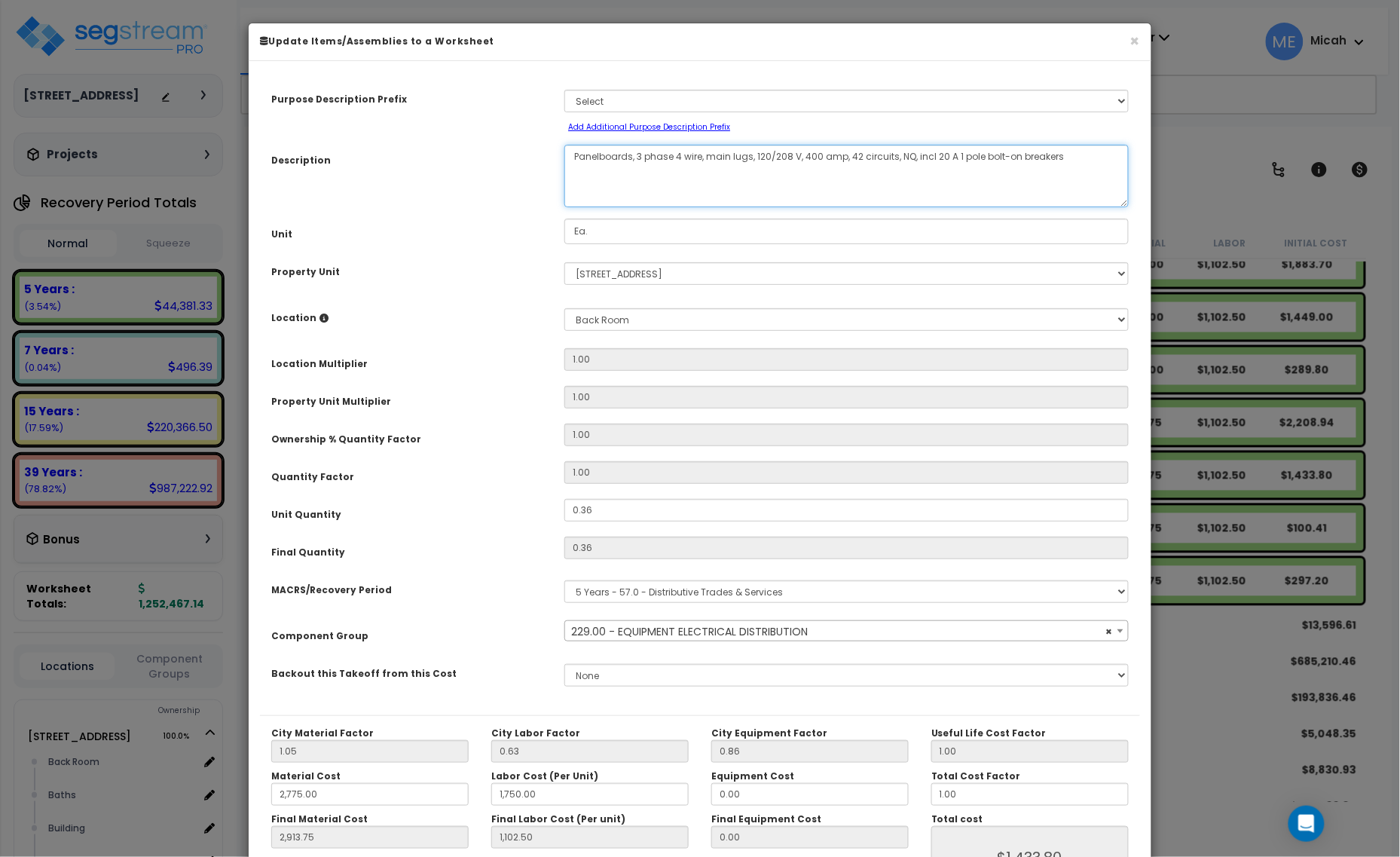
drag, startPoint x: 630, startPoint y: 152, endPoint x: 555, endPoint y: 150, distance: 75.0
click at [555, 150] on div "Panelboards, 3 phase 4 wire, main lugs, 120/208 V, 400 amp, 42 circuits, NQ, in…" at bounding box center [846, 176] width 587 height 63
select select "57033"
type textarea "E, 3 phase 4 wire, main lugs, 120/208 V, 400 amp, 42 circuits, NQ, incl 20 A 1 …"
select select "57033"
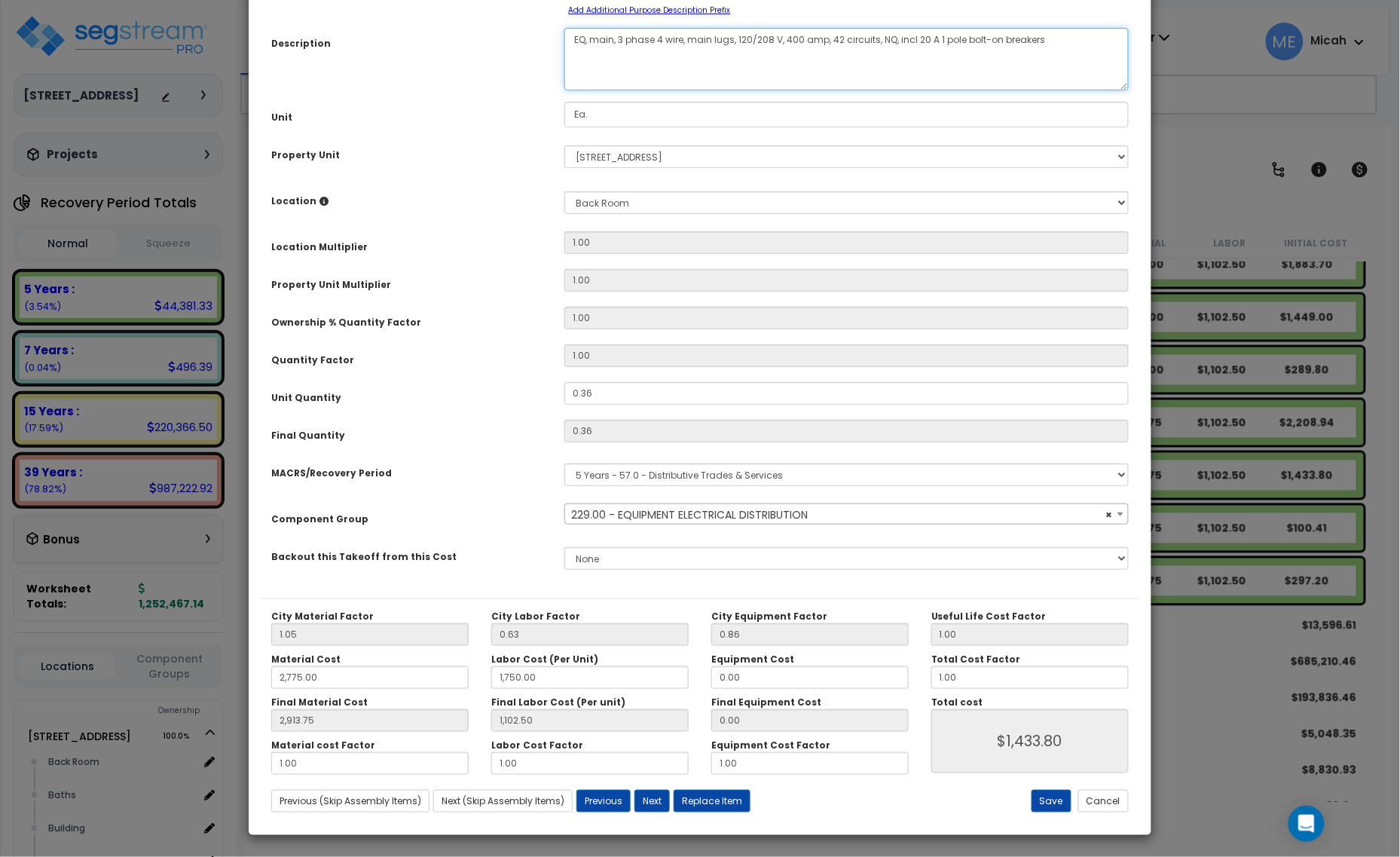
scroll to position [118, 0]
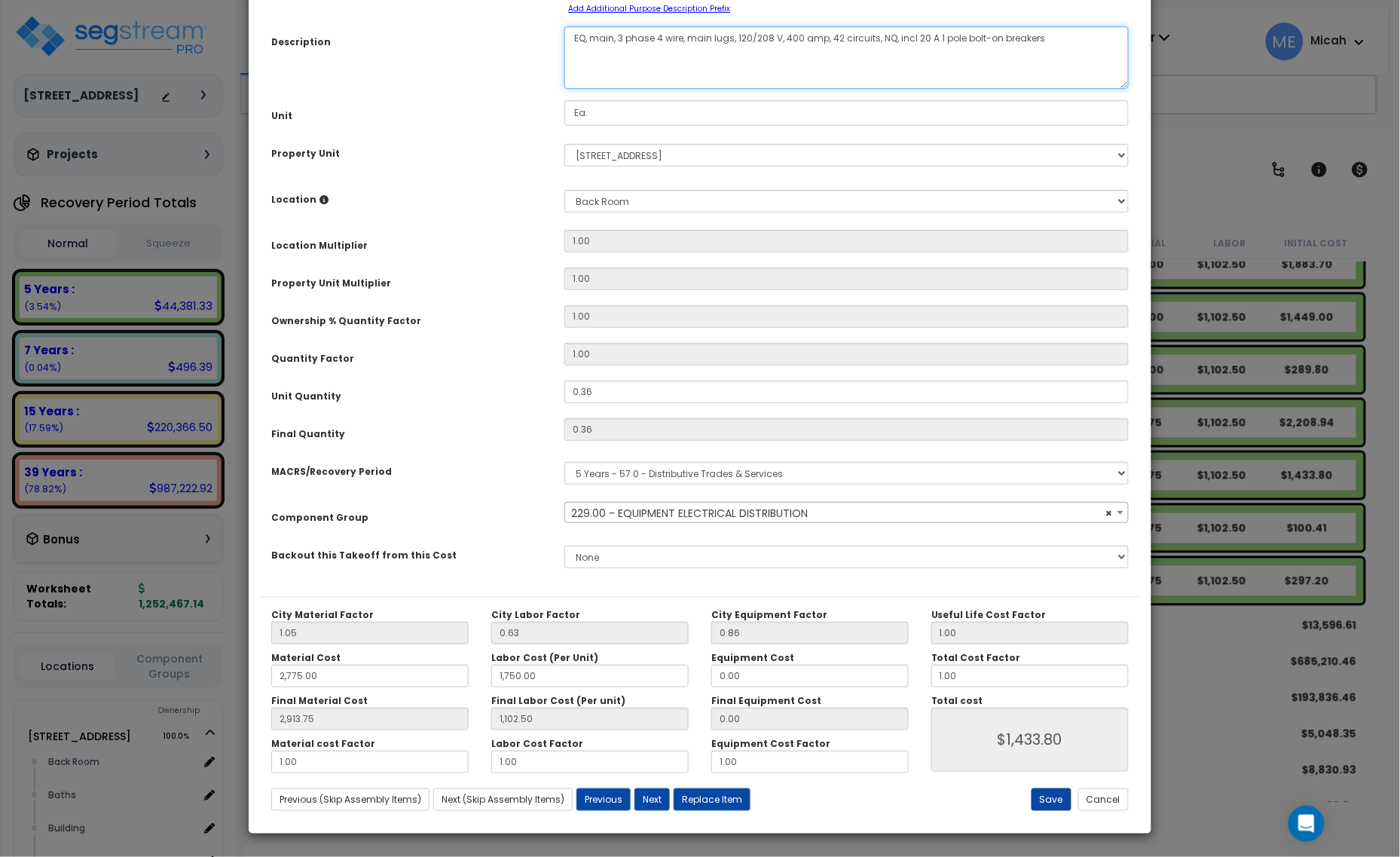
type textarea "EQ, main, 3 phase 4 wire, main lugs, 120/208 V, 400 amp, 42 circuits, NQ, incl …"
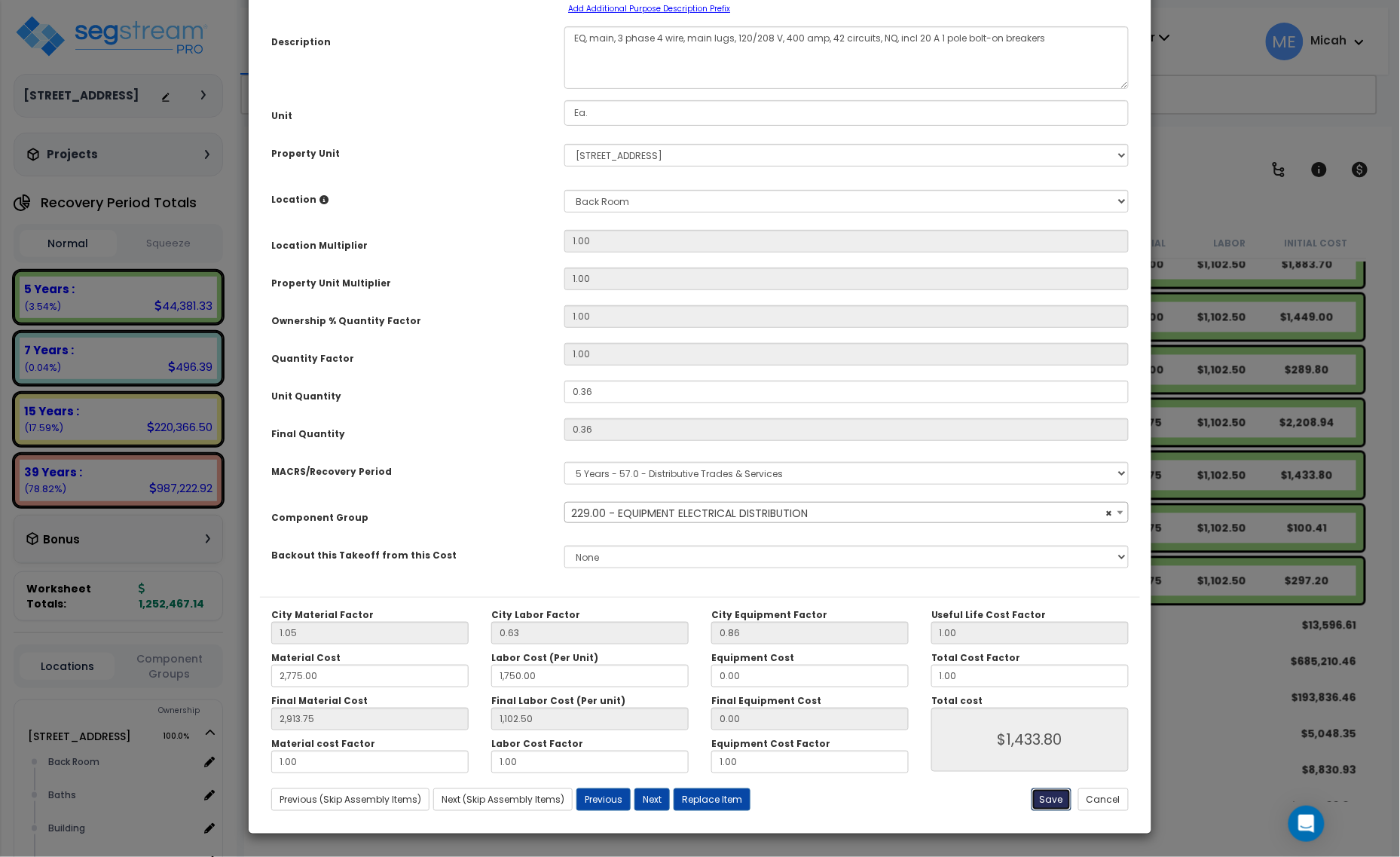
click at [1045, 801] on button "Save" at bounding box center [1051, 799] width 40 height 22
type input "2775.00"
type input "1750.00"
type input "2913.75"
type input "1102.50"
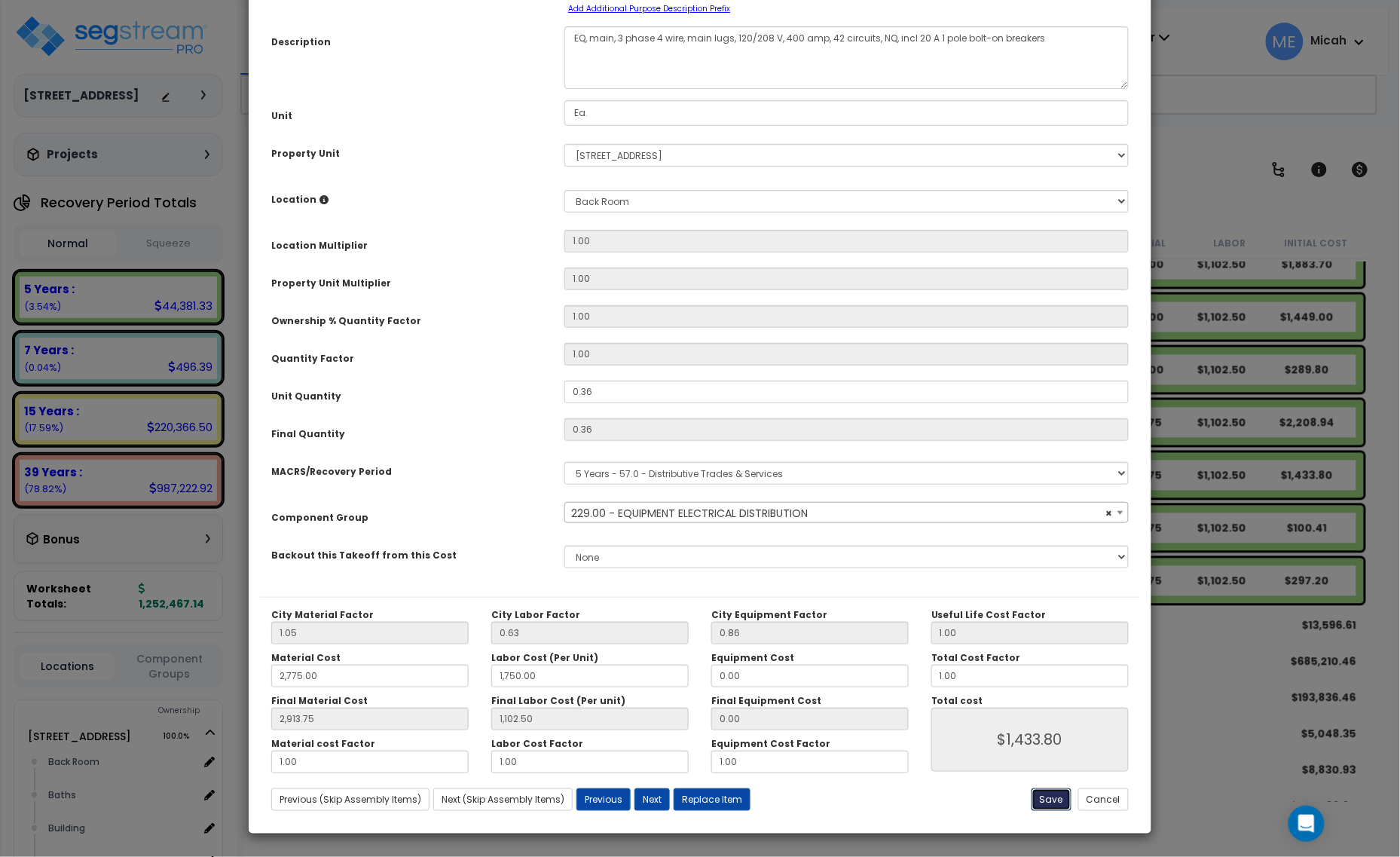
type input "1433.80"
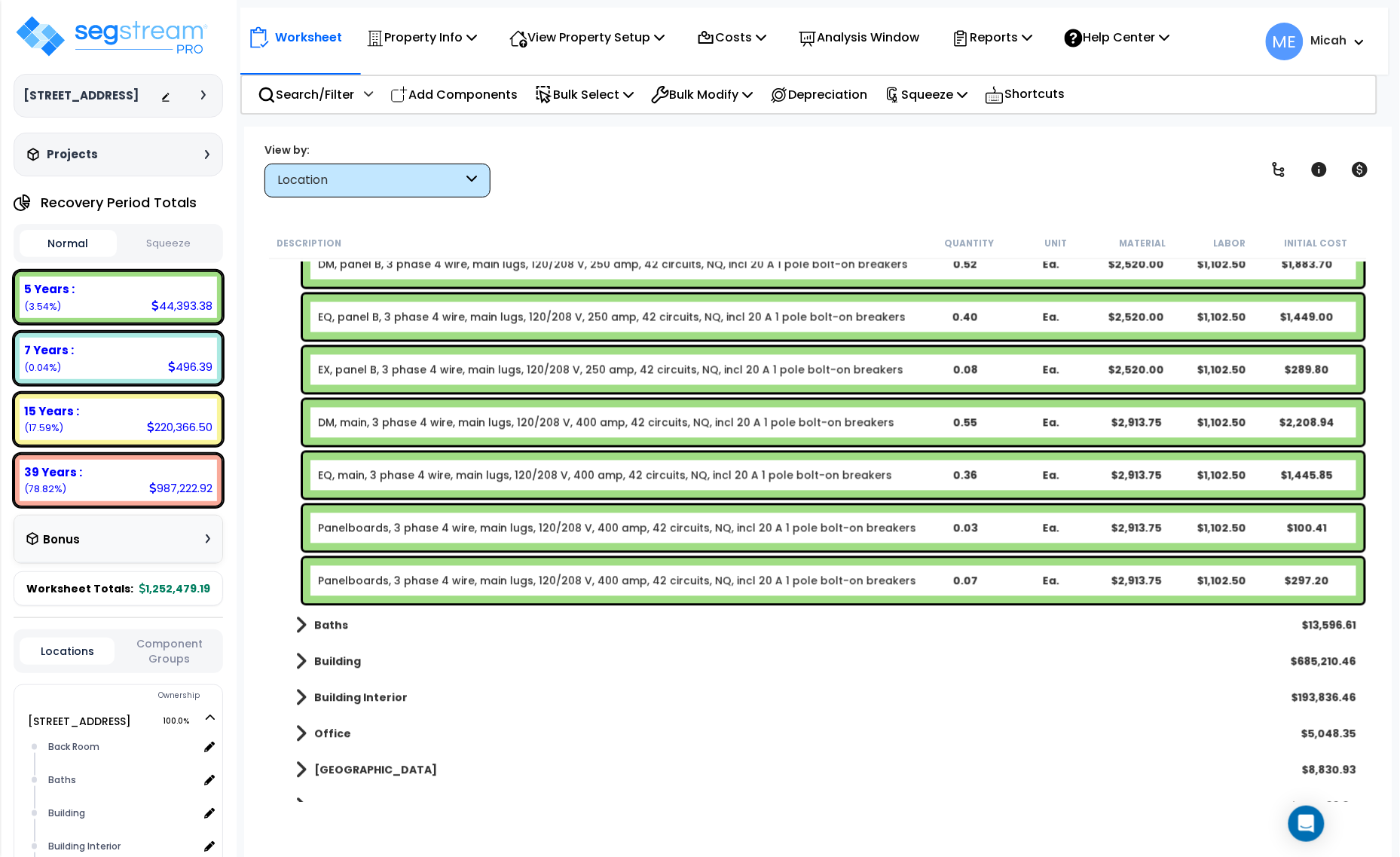
click at [397, 519] on div "Panelboards, 3 phase 4 wire, main lugs, 120/208 V, 400 amp, 42 circuits, NQ, in…" at bounding box center [833, 528] width 1061 height 45
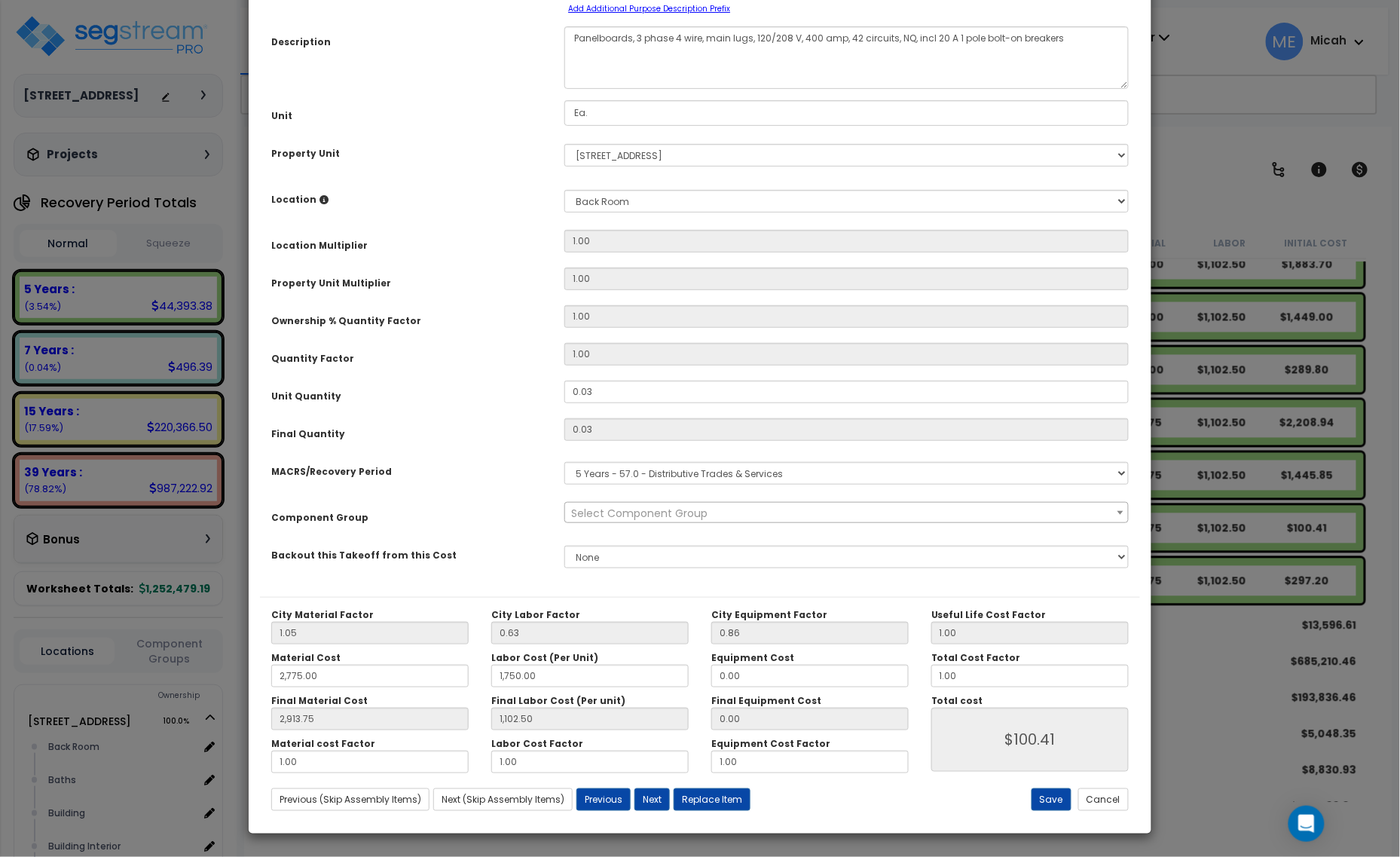
scroll to position [0, 0]
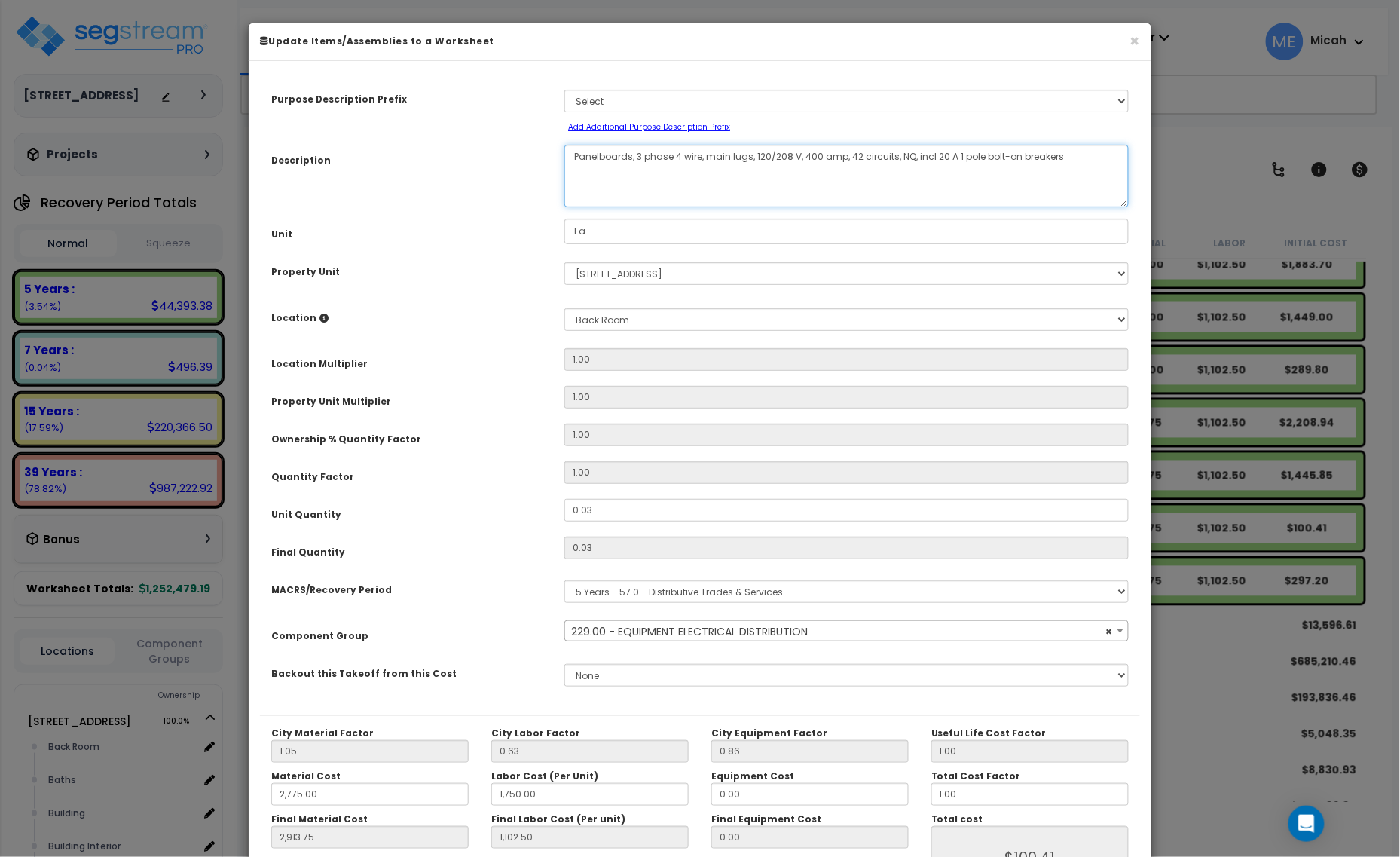
drag, startPoint x: 629, startPoint y: 154, endPoint x: 566, endPoint y: 153, distance: 63.0
click at [566, 153] on textarea "Panelboards, 3 phase 4 wire, main lugs, 120/208 V, 400 amp, 42 circuits, NQ, in…" at bounding box center [847, 176] width 565 height 63
select select "57033"
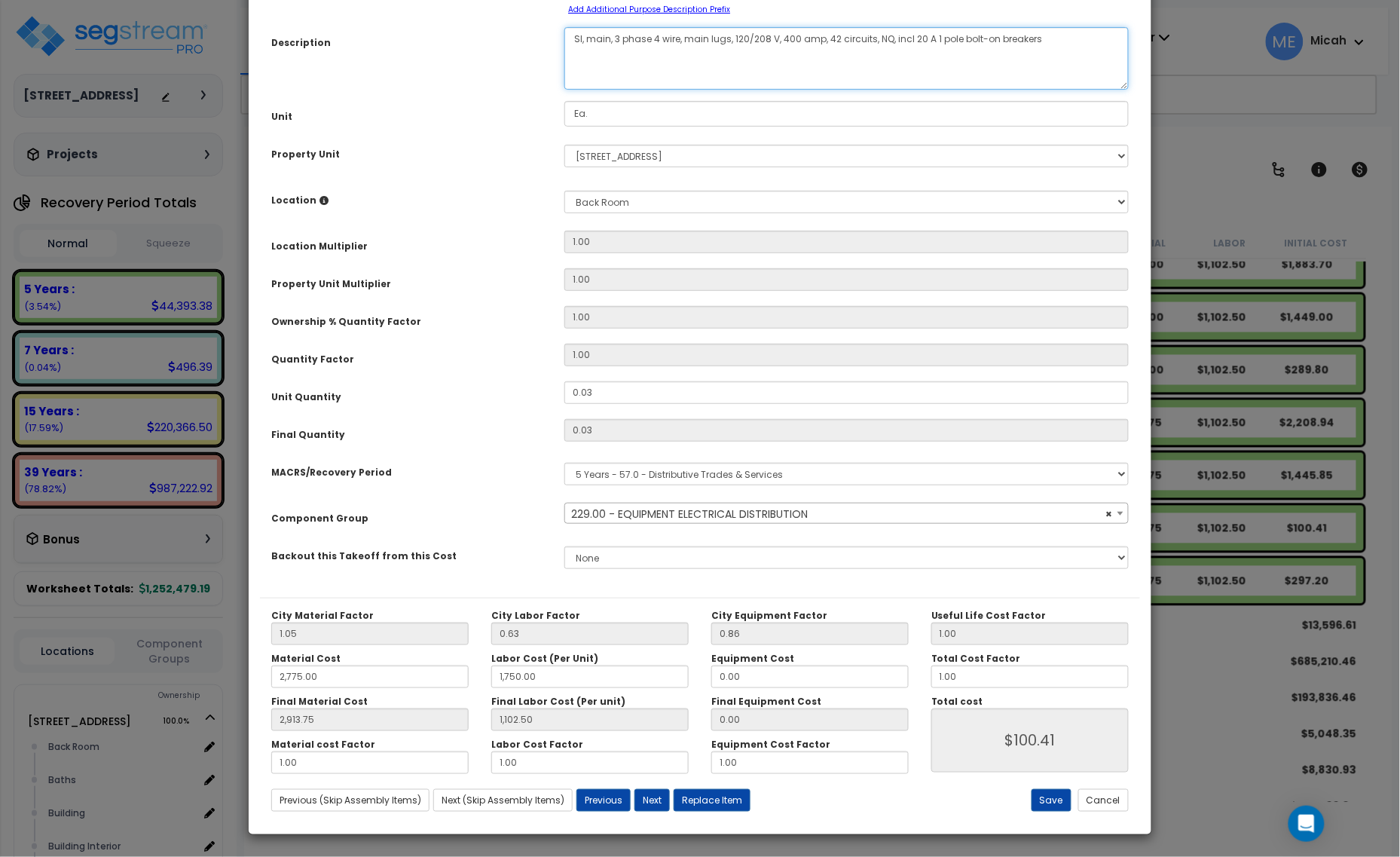
scroll to position [118, 0]
type textarea "SI, main, 3 phase 4 wire, main lugs, 120/208 V, 400 amp, 42 circuits, NQ, incl …"
click at [1049, 792] on button "Save" at bounding box center [1051, 799] width 40 height 22
type input "2775.00"
type input "1750.00"
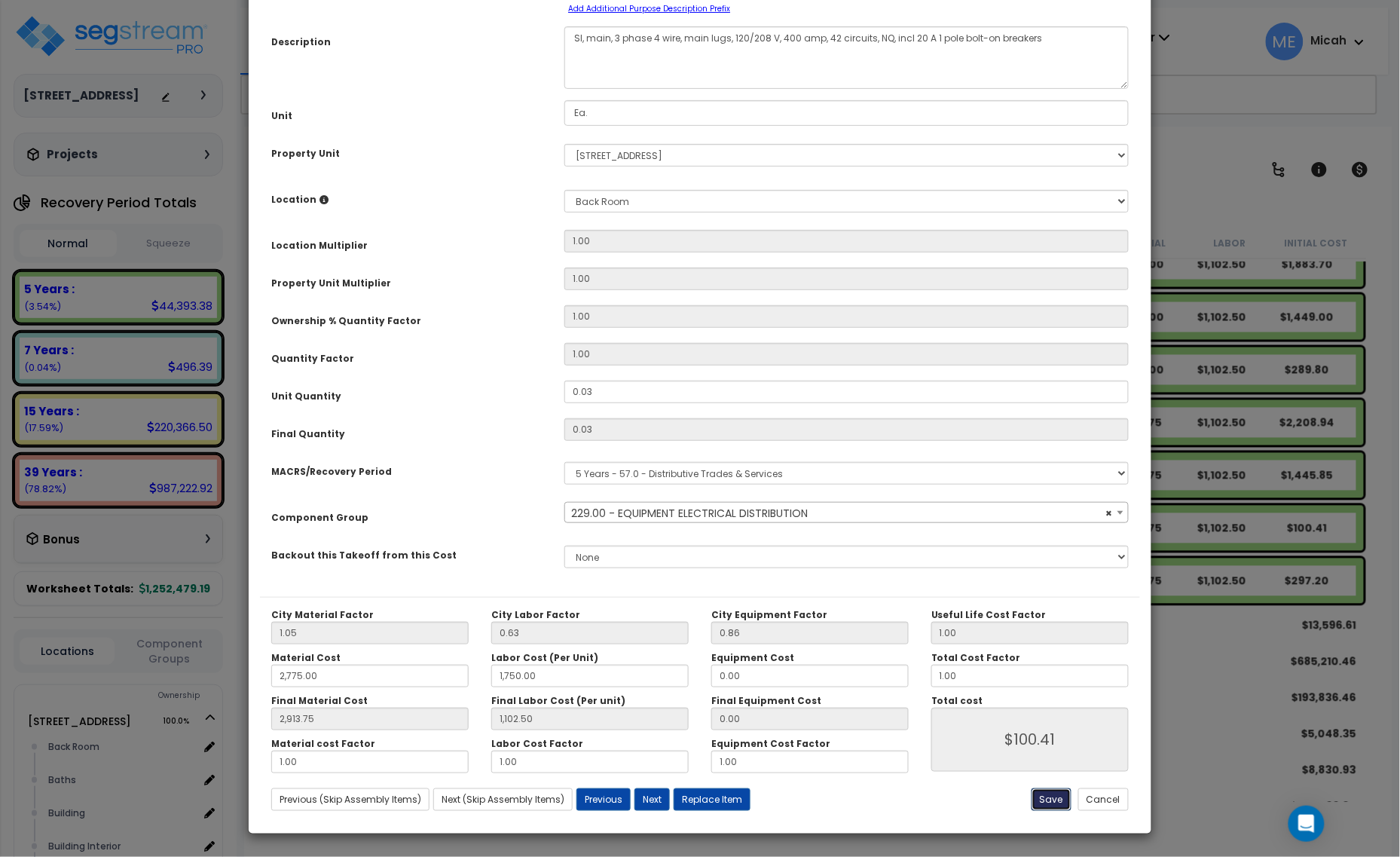
type input "2913.75"
type input "1102.50"
type input "100.41"
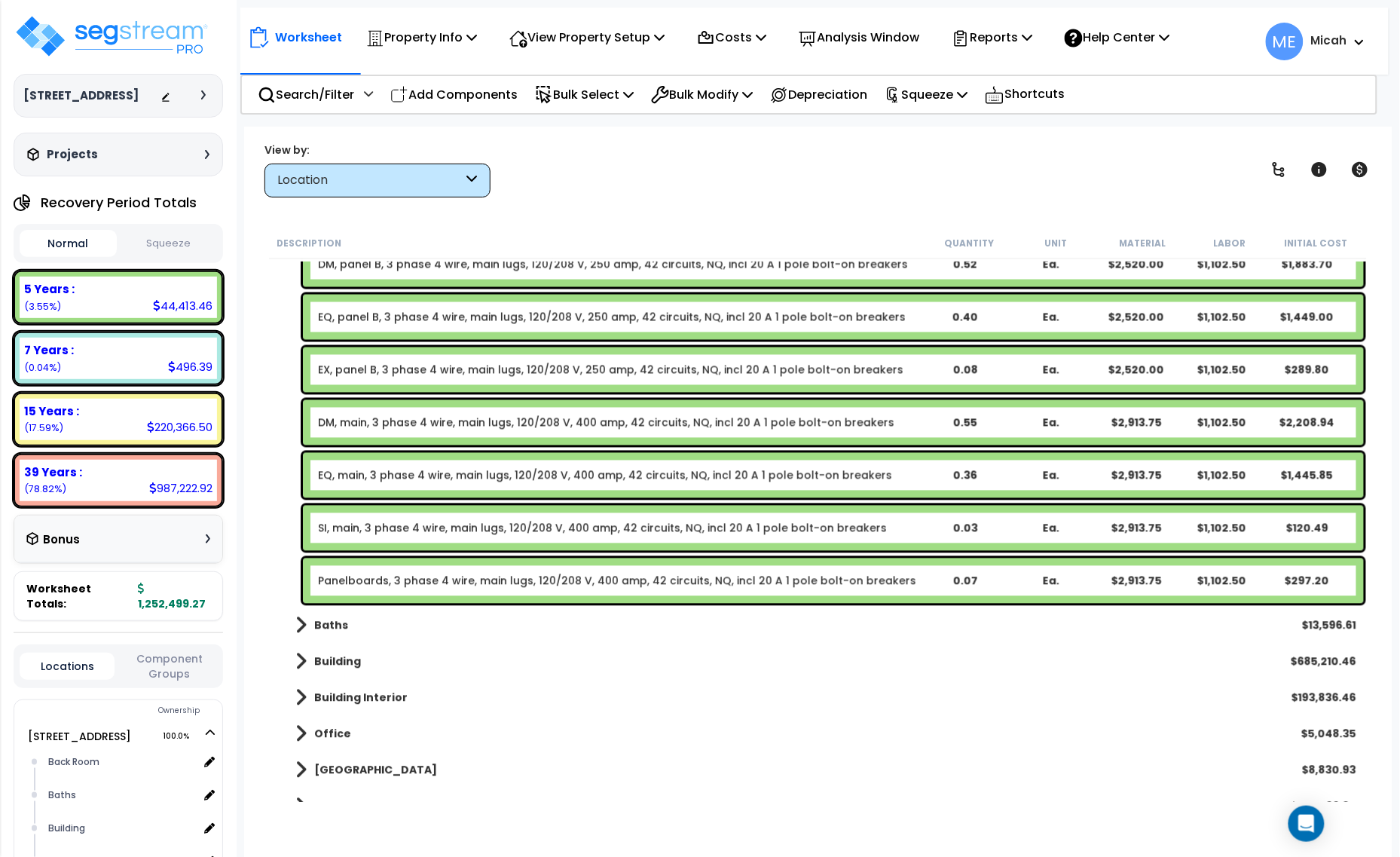
click at [477, 578] on link "Panelboards, 3 phase 4 wire, main lugs, 120/208 V, 400 amp, 42 circuits, NQ, in…" at bounding box center [616, 580] width 598 height 15
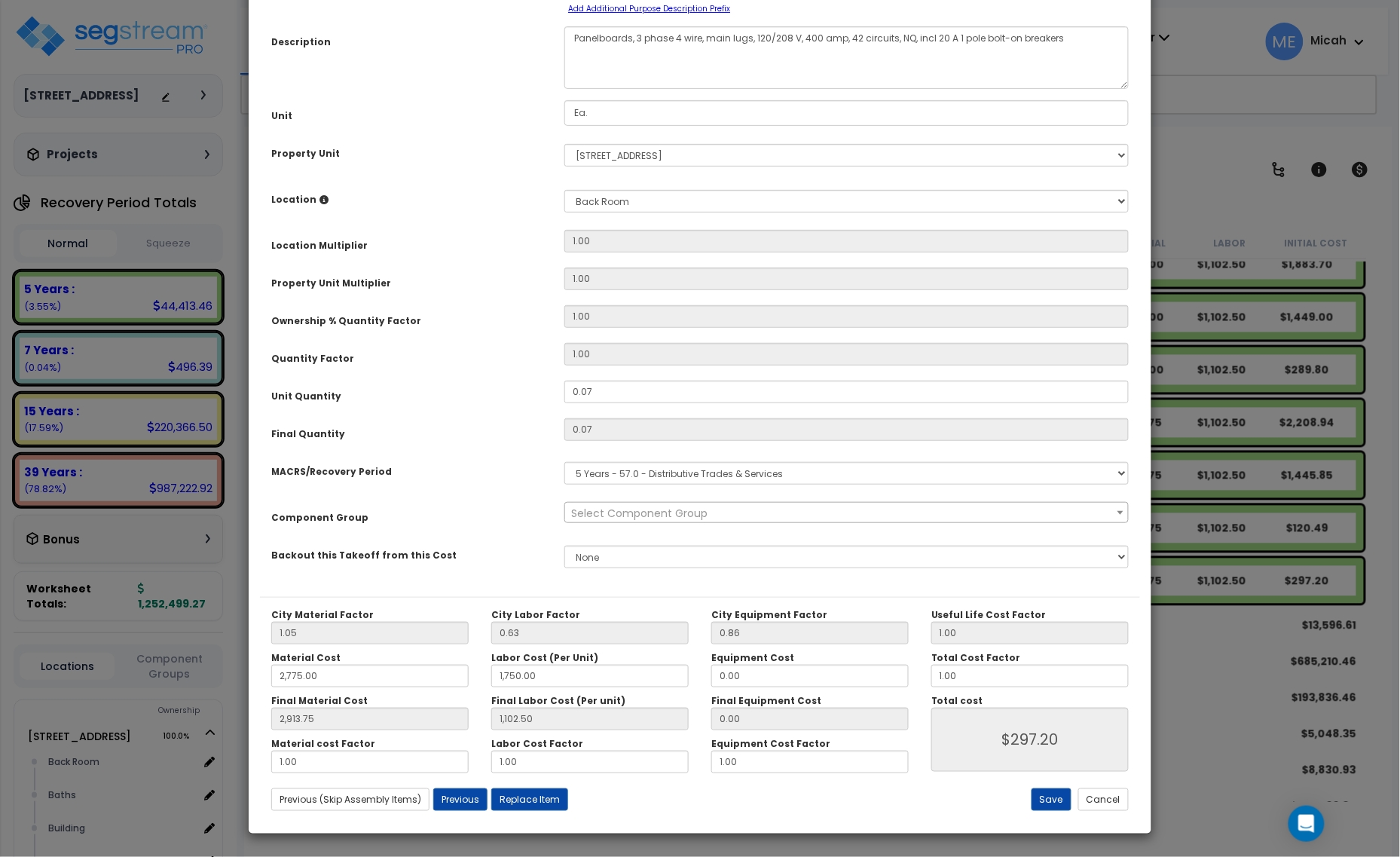
scroll to position [0, 0]
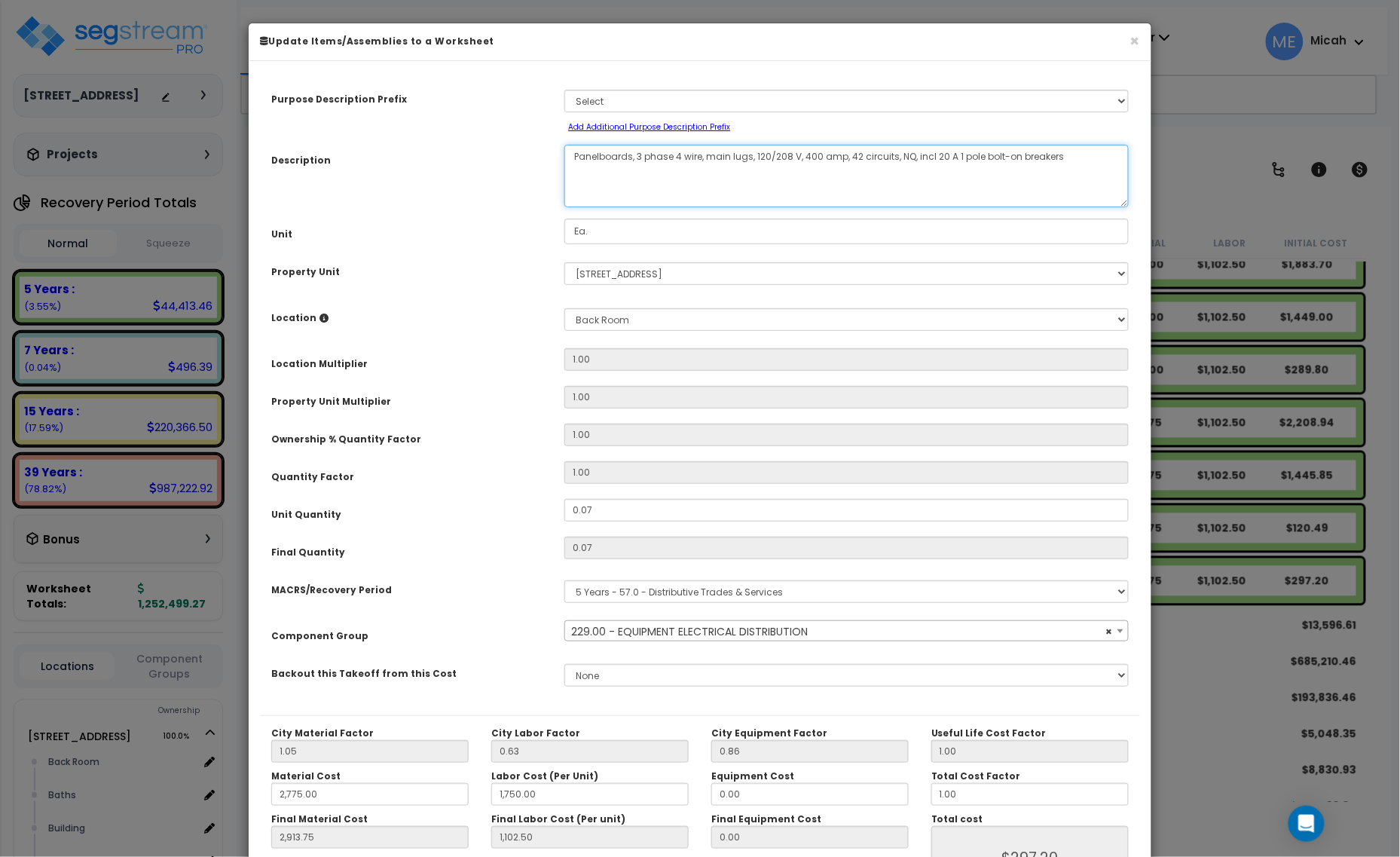
drag, startPoint x: 631, startPoint y: 152, endPoint x: 556, endPoint y: 154, distance: 75.0
click at [556, 154] on div "Panelboards, 3 phase 4 wire, main lugs, 120/208 V, 400 amp, 42 circuits, NQ, in…" at bounding box center [846, 176] width 587 height 63
select select "57033"
type textarea "E, 3 phase 4 wire, main lugs, 120/208 V, 400 amp, 42 circuits, NQ, incl 20 A 1 …"
select select "57033"
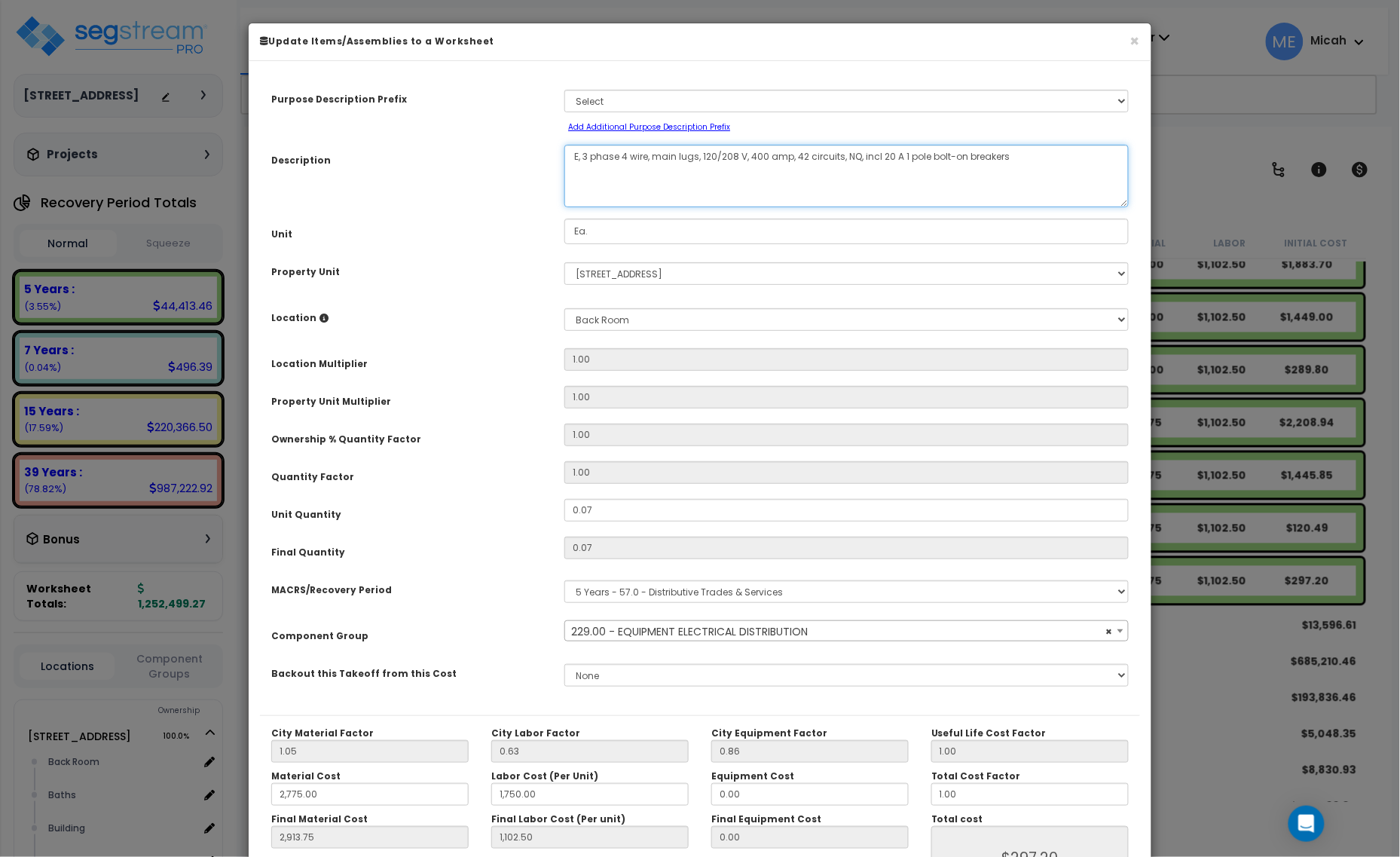
type textarea "EX, 3 phase 4 wire, main lugs, 120/208 V, 400 amp, 42 circuits, NQ, incl 20 A 1…"
select select "57033"
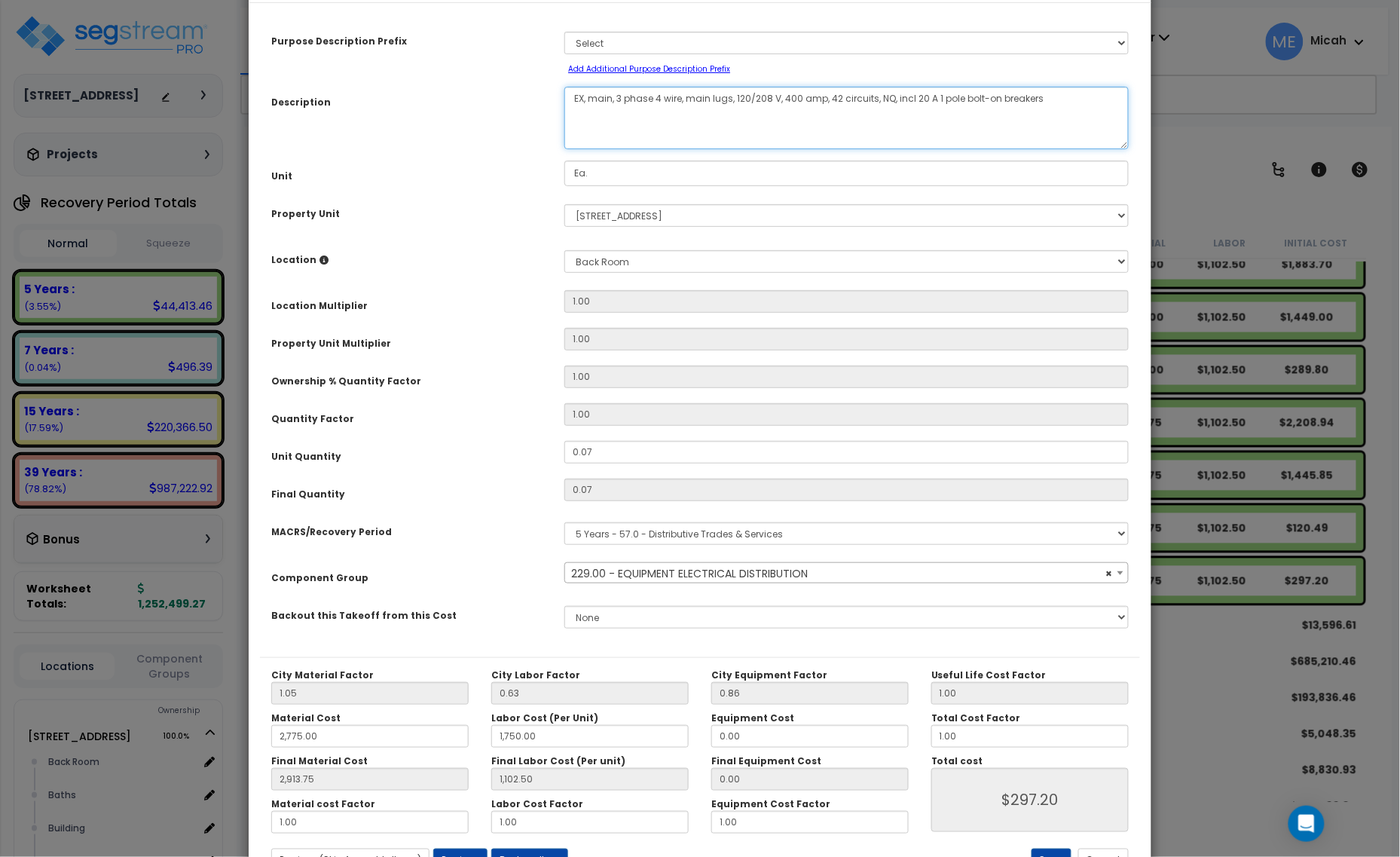
scroll to position [118, 0]
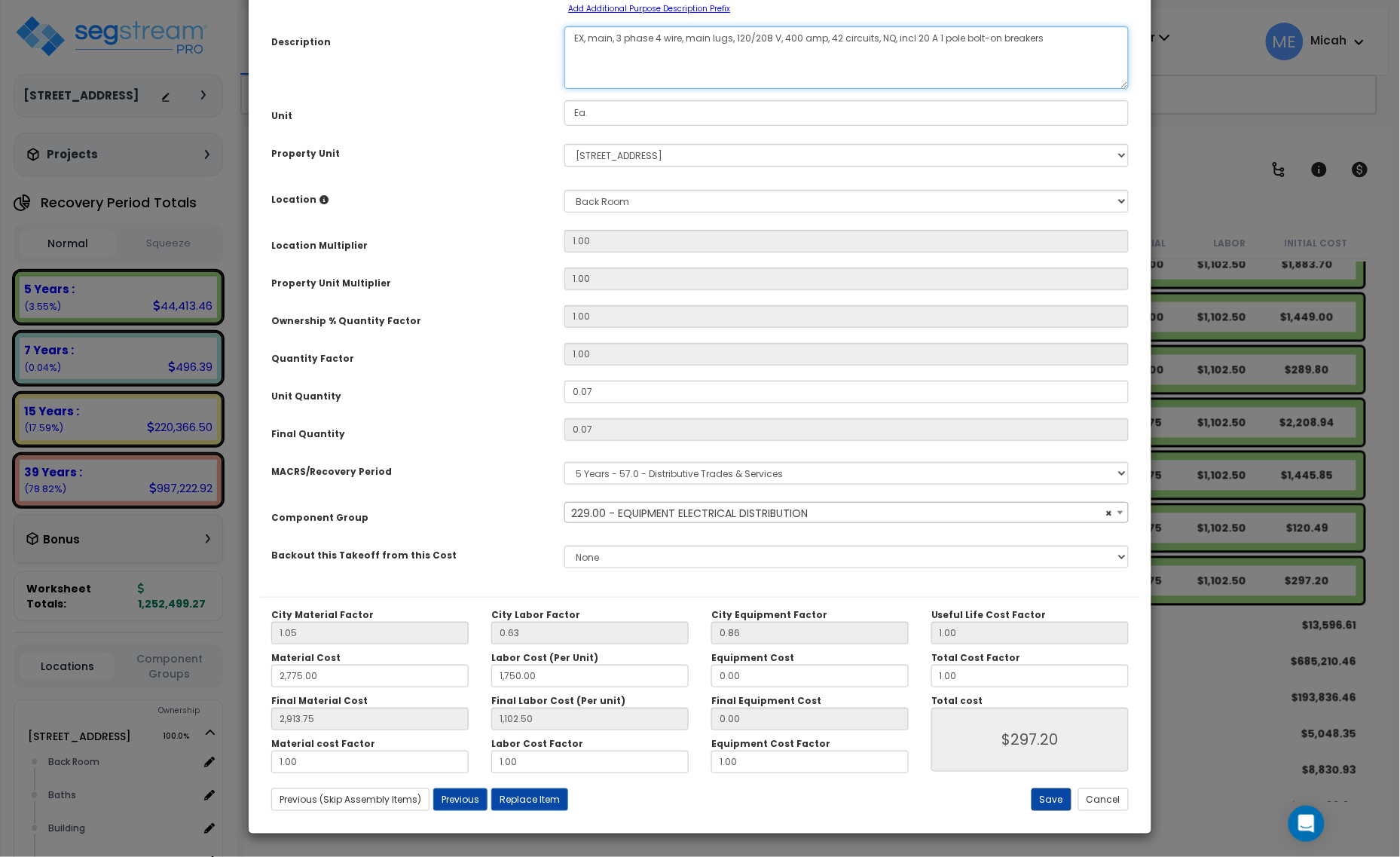
type textarea "EX, main, 3 phase 4 wire, main lugs, 120/208 V, 400 amp, 42 circuits, NQ, incl …"
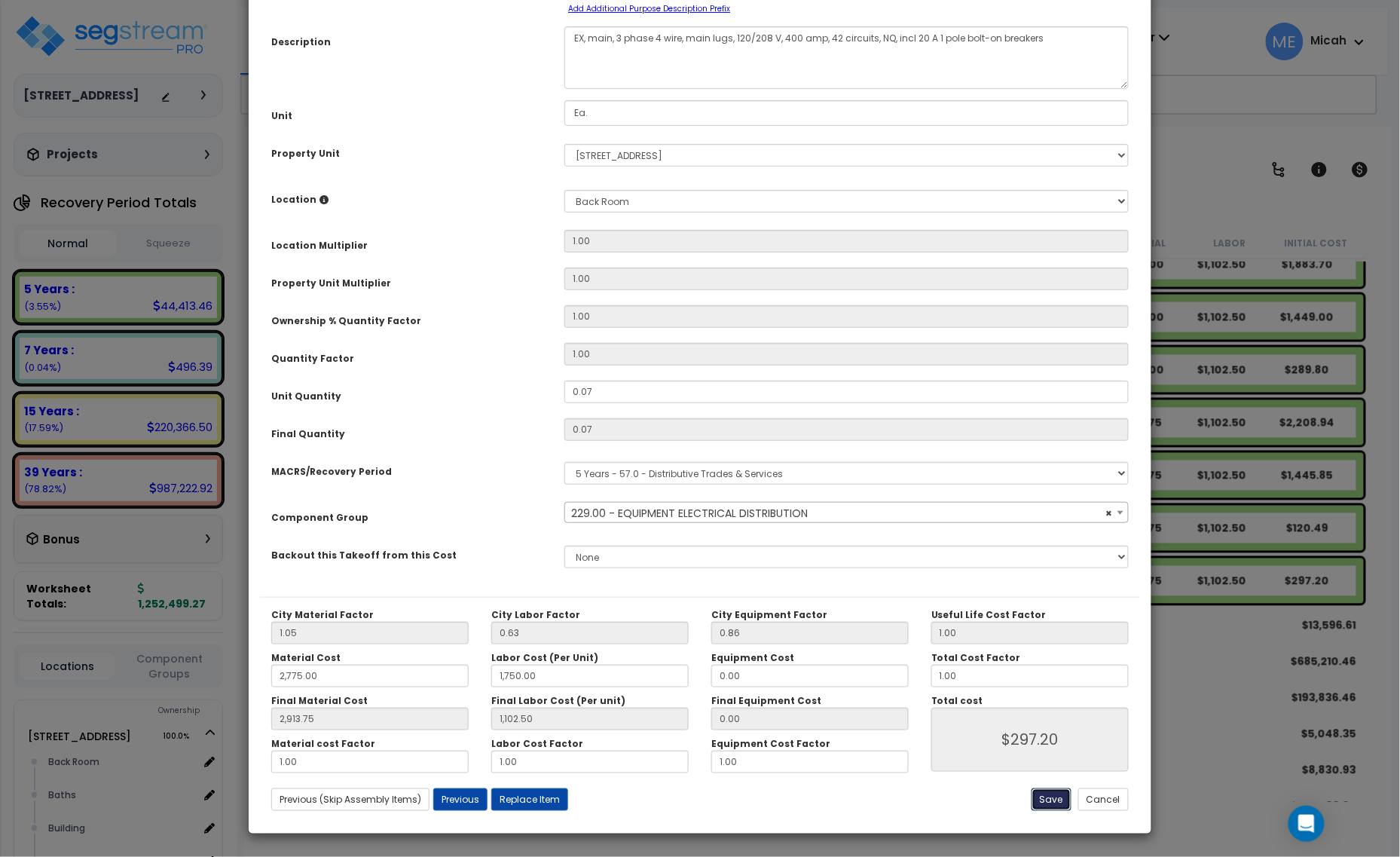
click at [1056, 801] on button "Save" at bounding box center [1051, 799] width 40 height 22
type input "2775.00"
type input "1750.00"
type input "2913.75"
type input "1102.50"
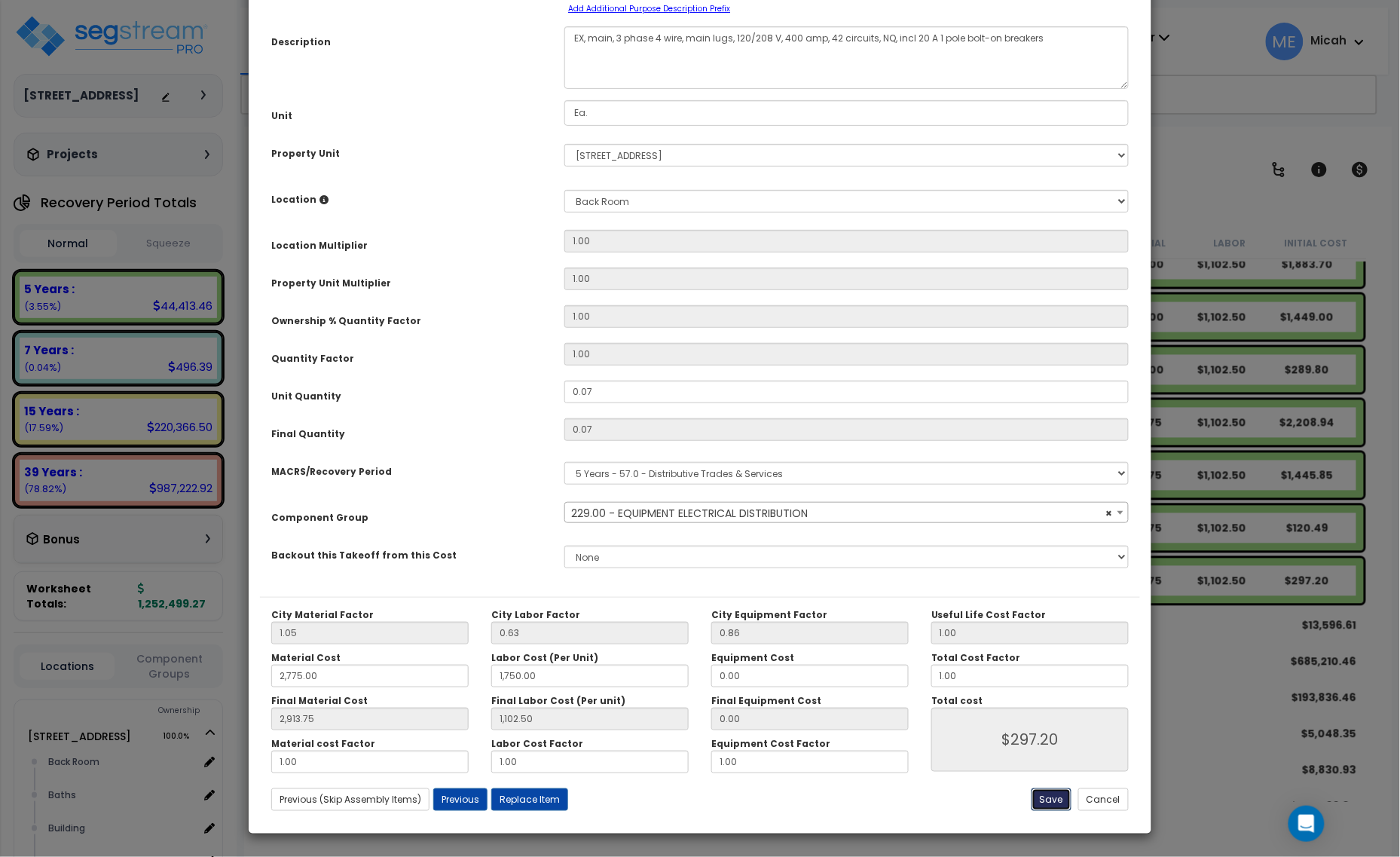
type input "297.20"
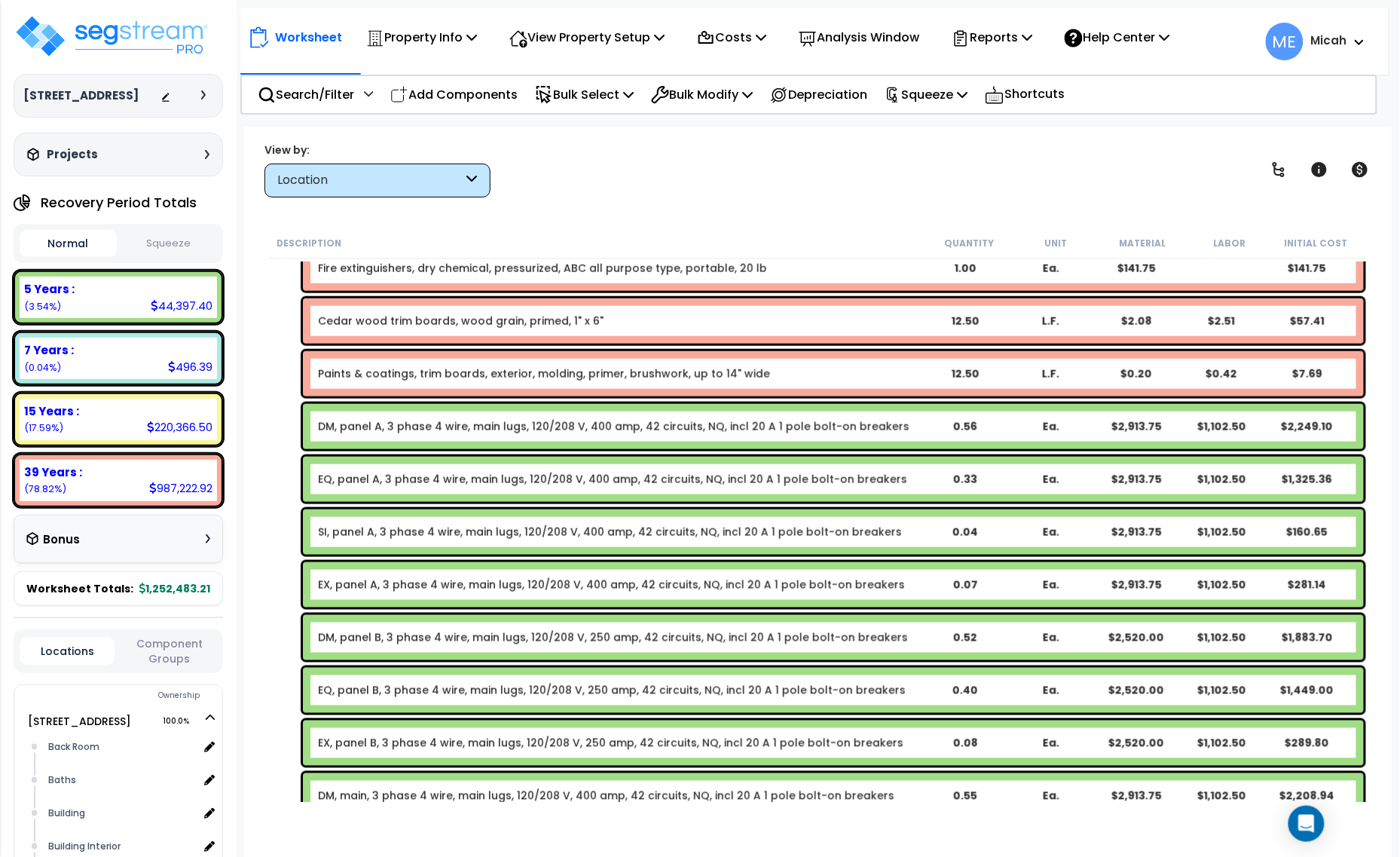
scroll to position [584, 0]
